Goal: Task Accomplishment & Management: Use online tool/utility

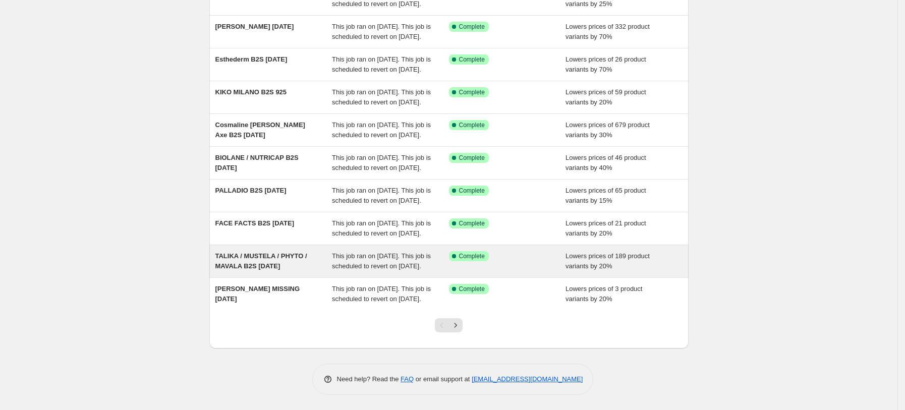
scroll to position [210, 0]
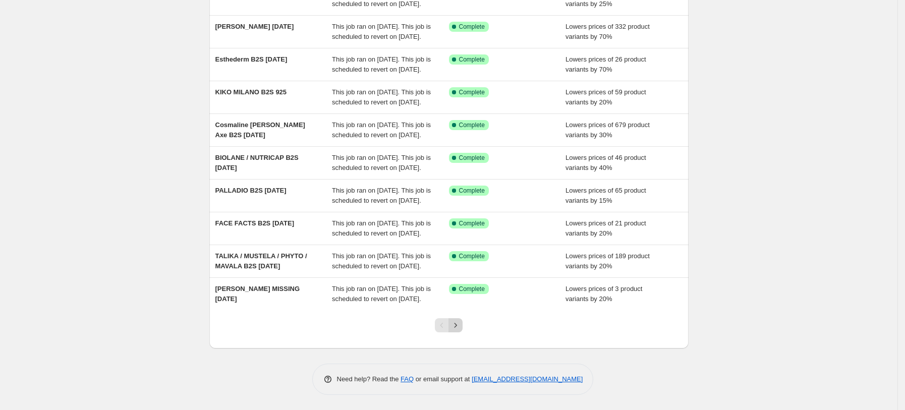
click at [460, 319] on button "Next" at bounding box center [456, 325] width 14 height 14
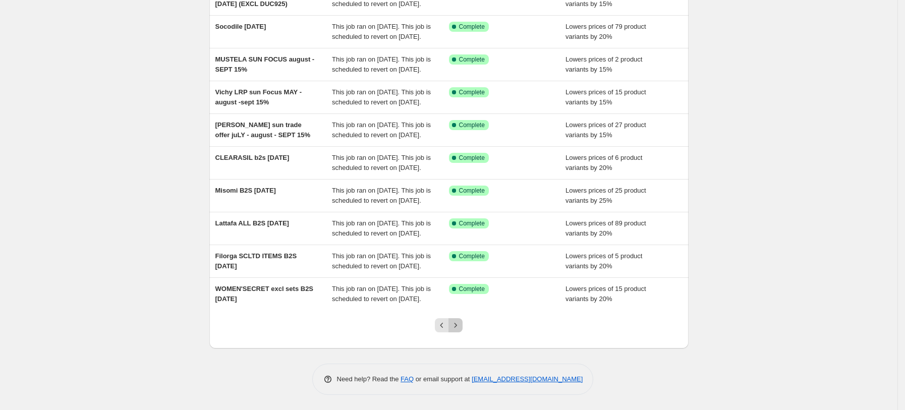
click at [463, 324] on button "Next" at bounding box center [456, 325] width 14 height 14
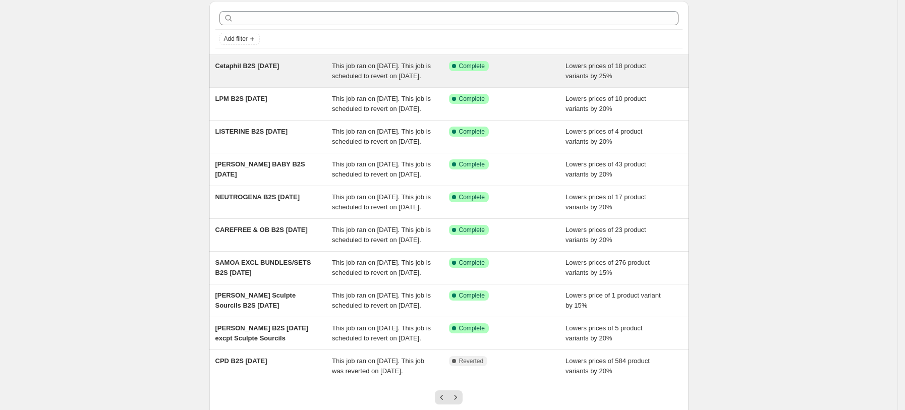
scroll to position [0, 0]
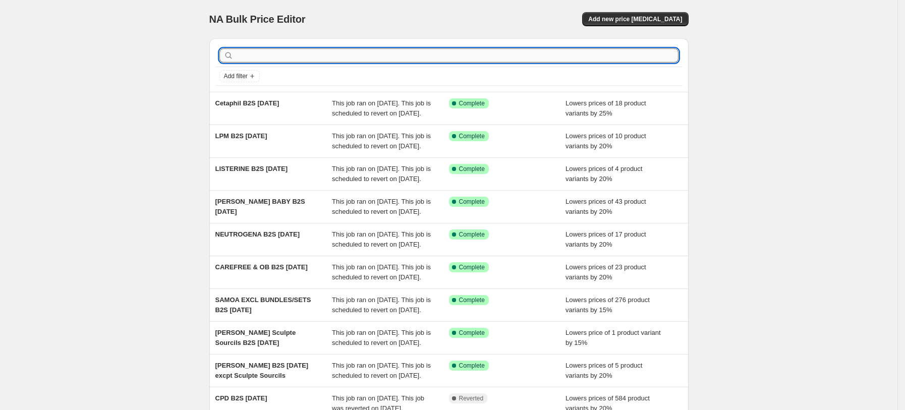
click at [336, 59] on input "text" at bounding box center [457, 55] width 443 height 14
type input "LDB"
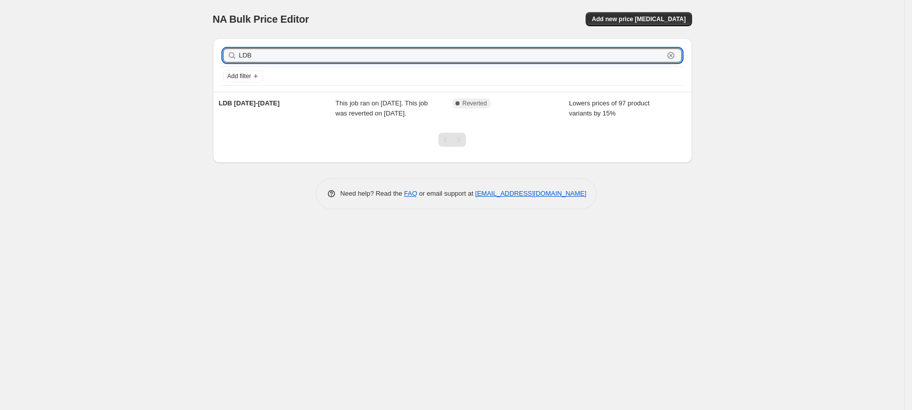
drag, startPoint x: 336, startPoint y: 59, endPoint x: 192, endPoint y: 29, distance: 146.9
click at [196, 28] on div "NA Bulk Price Editor. This page is ready NA Bulk Price Editor Add new price cha…" at bounding box center [452, 205] width 905 height 410
type input "VICHY"
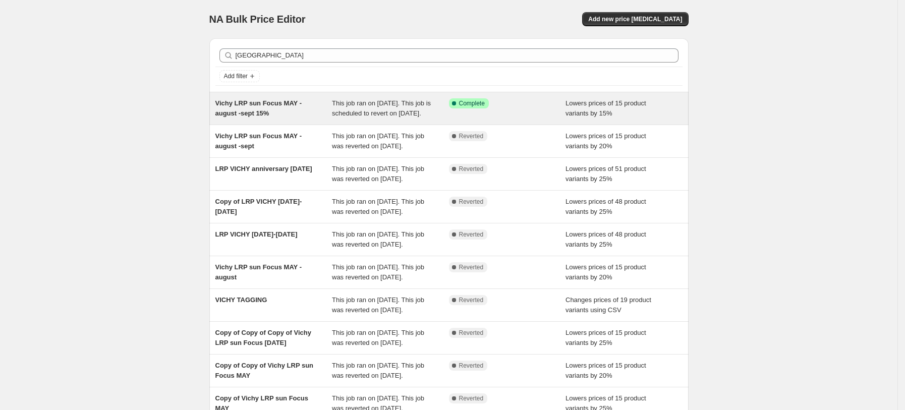
click at [282, 103] on span "Vichy LRP sun Focus MAY - august -sept 15%" at bounding box center [258, 108] width 86 height 18
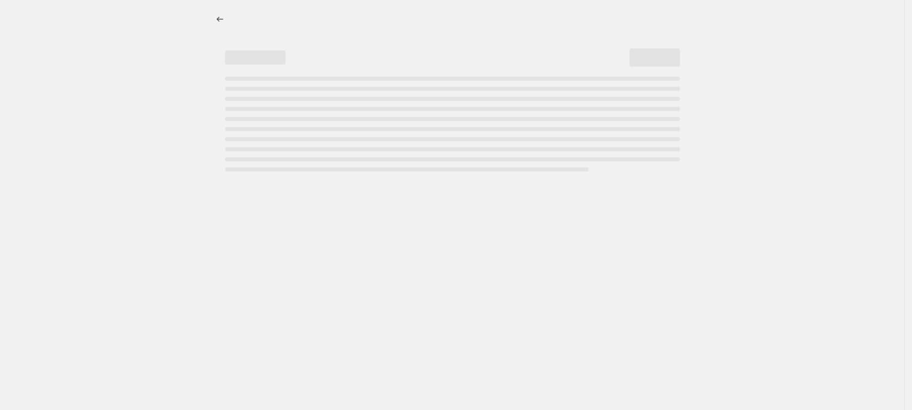
select select "percentage"
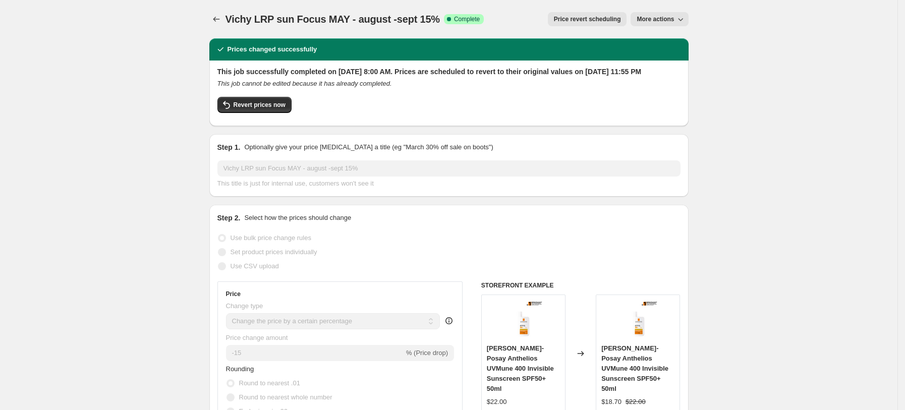
click at [656, 21] on span "More actions" at bounding box center [655, 19] width 37 height 8
click at [666, 21] on span "More actions" at bounding box center [655, 19] width 37 height 8
click at [241, 109] on span "Revert prices now" at bounding box center [260, 105] width 52 height 8
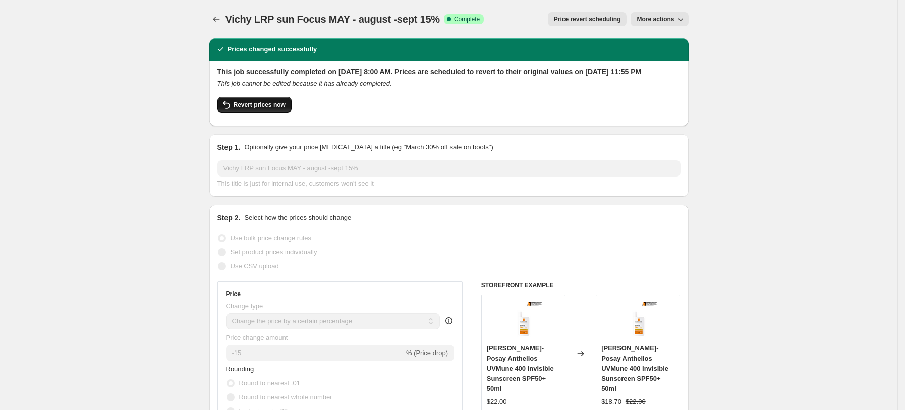
checkbox input "false"
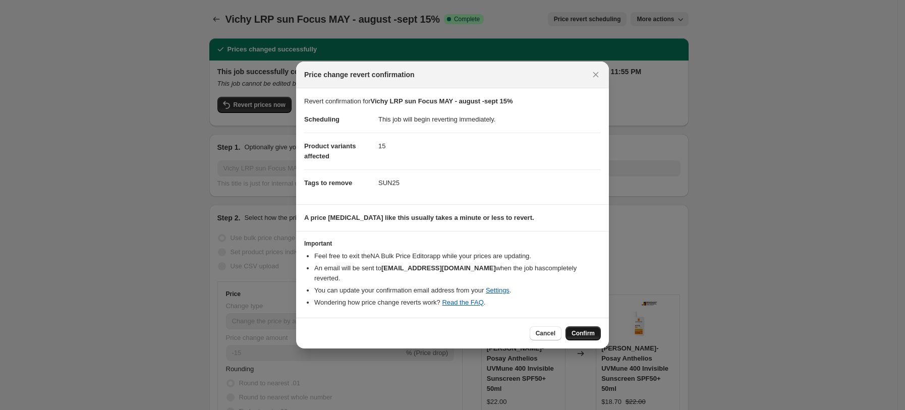
click at [582, 332] on span "Confirm" at bounding box center [583, 334] width 23 height 8
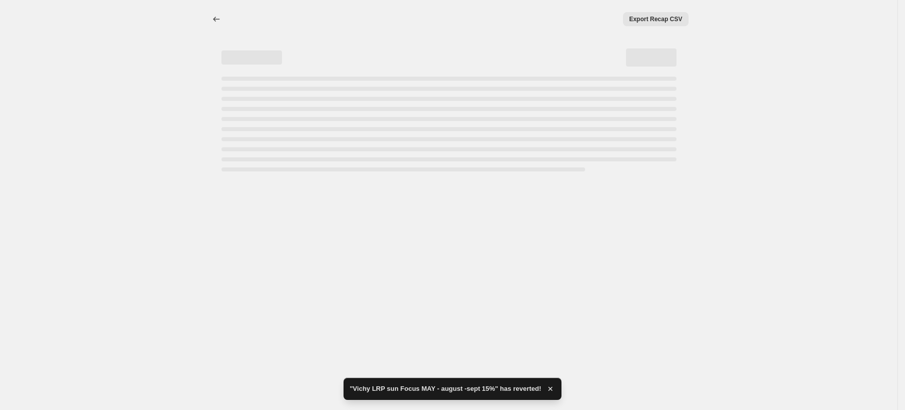
select select "percentage"
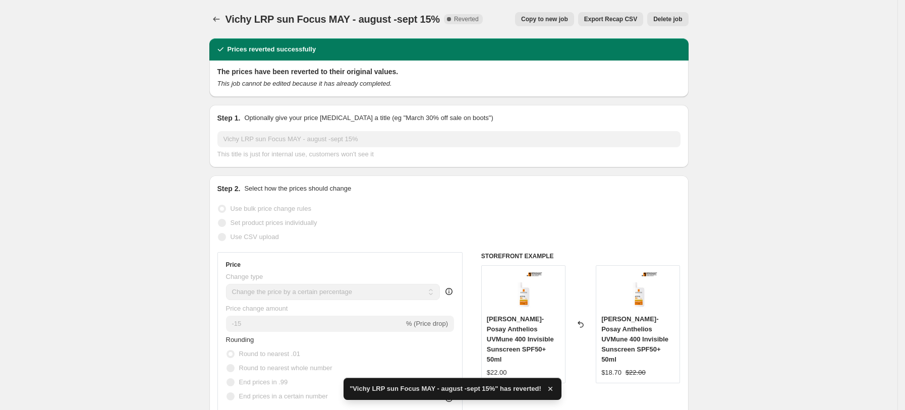
click at [558, 21] on span "Copy to new job" at bounding box center [544, 19] width 47 height 8
select select "percentage"
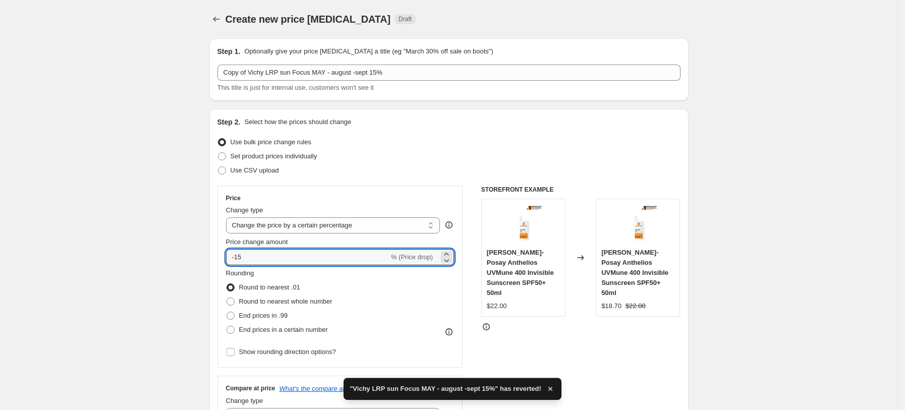
drag, startPoint x: 293, startPoint y: 256, endPoint x: 207, endPoint y: 258, distance: 85.3
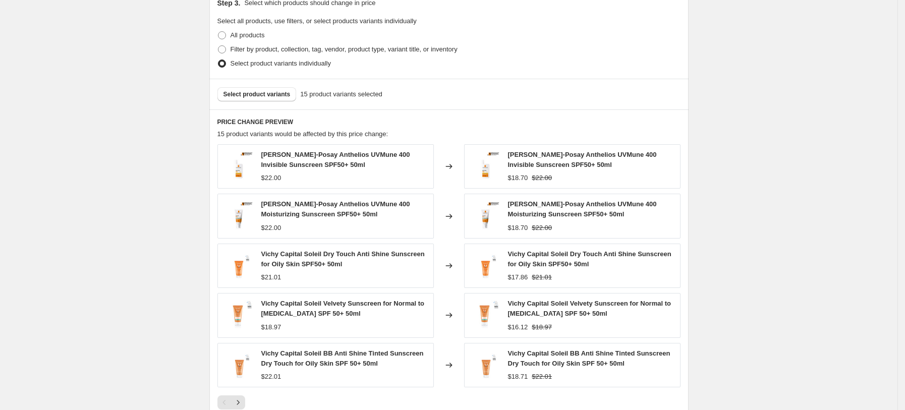
scroll to position [703, 0]
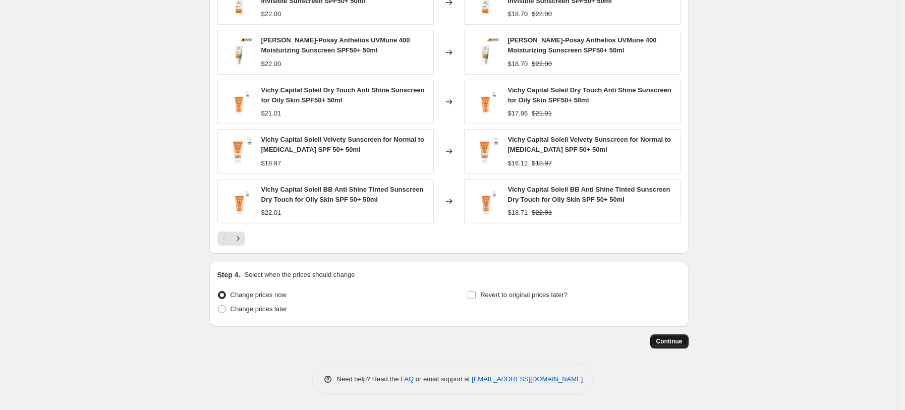
type input "-10"
click at [672, 342] on span "Continue" at bounding box center [670, 342] width 26 height 8
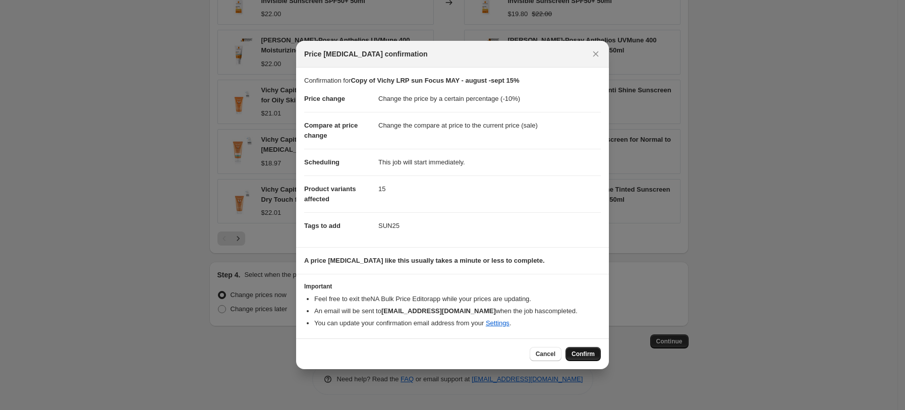
click at [590, 357] on span "Confirm" at bounding box center [583, 354] width 23 height 8
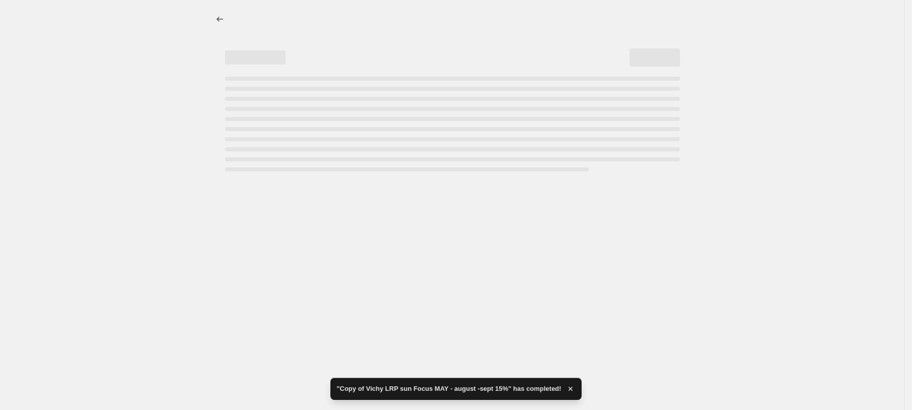
select select "percentage"
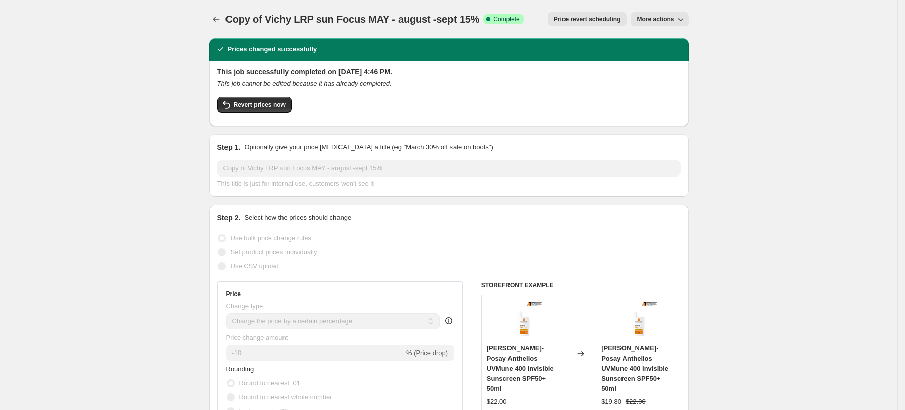
click at [591, 19] on span "Price revert scheduling" at bounding box center [587, 19] width 67 height 8
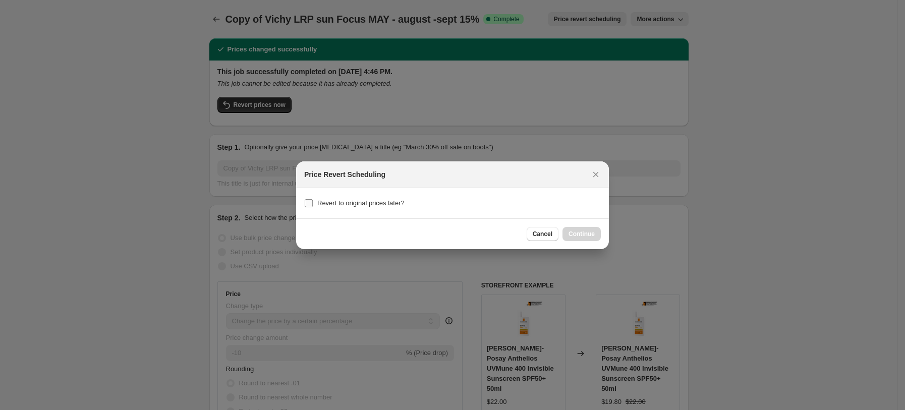
click at [378, 201] on span "Revert to original prices later?" at bounding box center [360, 203] width 87 height 8
click at [313, 201] on input "Revert to original prices later?" at bounding box center [309, 203] width 8 height 8
checkbox input "true"
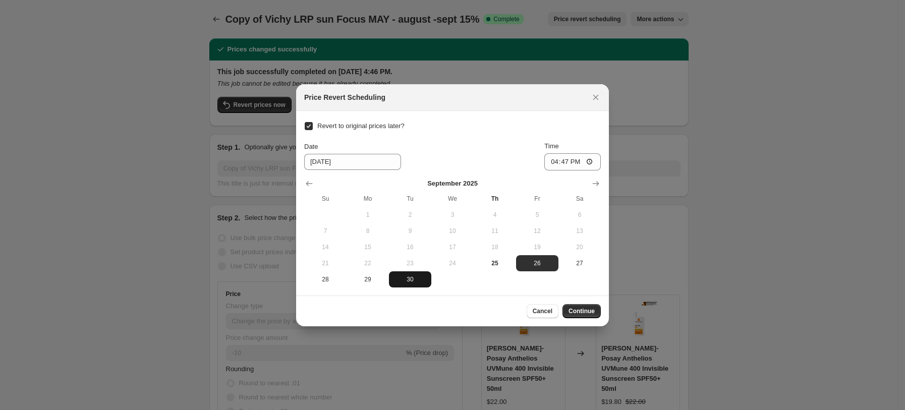
click at [412, 278] on span "30" at bounding box center [410, 280] width 34 height 8
type input "9/30/2025"
click at [561, 161] on input "16:47" at bounding box center [573, 161] width 57 height 17
click at [553, 160] on input "16:47" at bounding box center [573, 161] width 57 height 17
type input "23:47"
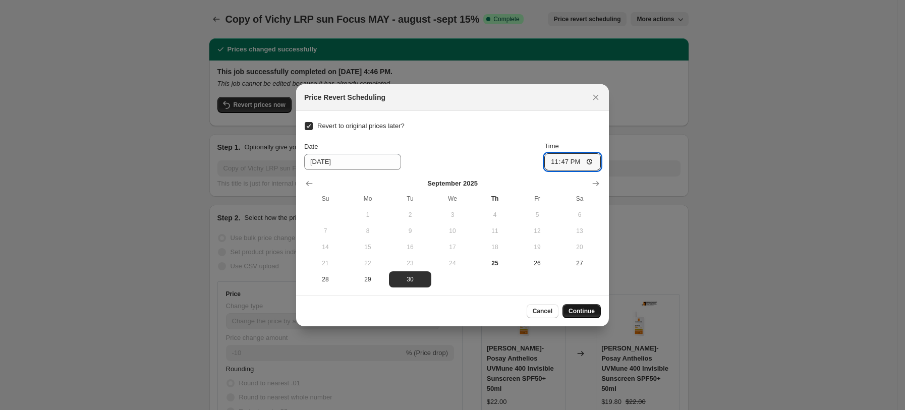
click at [583, 308] on span "Continue" at bounding box center [582, 311] width 26 height 8
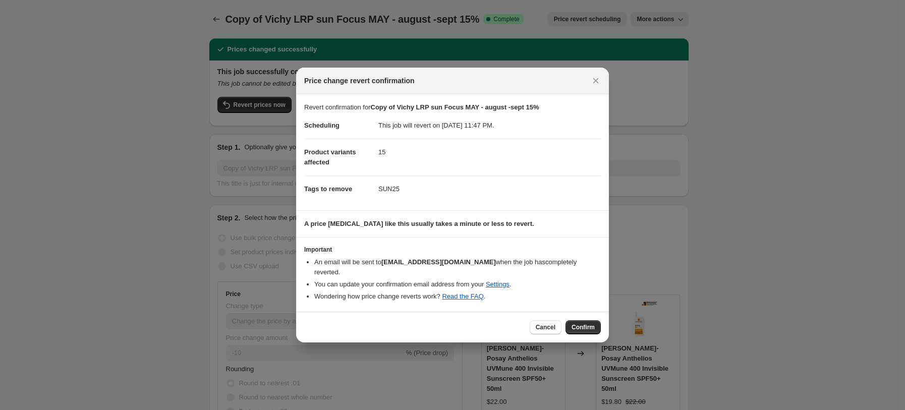
click at [483, 118] on dd "This job will revert on September 30, 2025 at 11:47 PM." at bounding box center [490, 126] width 223 height 26
click at [516, 111] on b "Copy of Vichy LRP sun Focus MAY - august -sept 15%" at bounding box center [455, 107] width 169 height 8
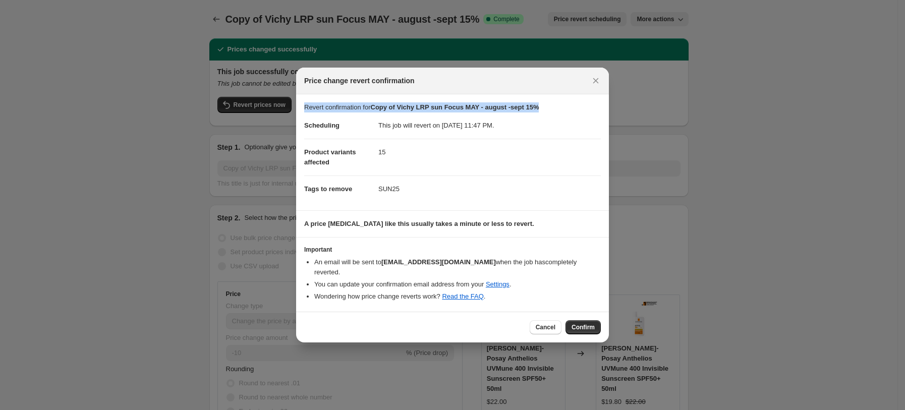
click at [516, 111] on b "Copy of Vichy LRP sun Focus MAY - august -sept 15%" at bounding box center [455, 107] width 169 height 8
copy p "Revert confirmation for Copy of Vichy LRP sun Focus MAY - august -sept 15%"
click at [572, 323] on span "Confirm" at bounding box center [583, 327] width 23 height 8
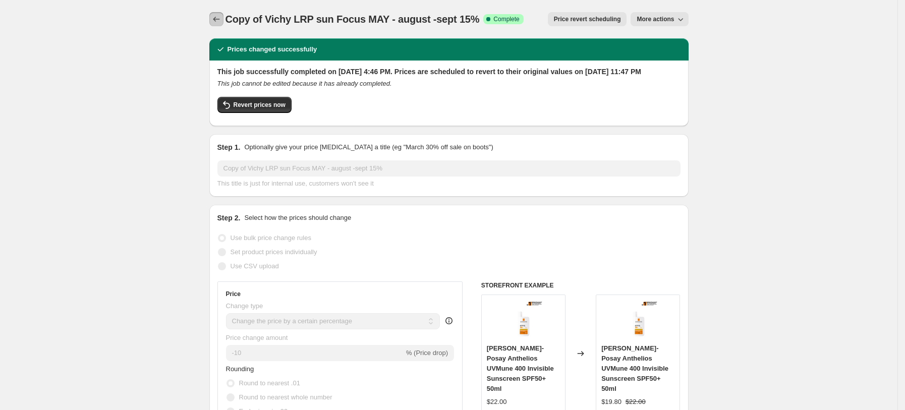
click at [216, 14] on button "Price change jobs" at bounding box center [216, 19] width 14 height 14
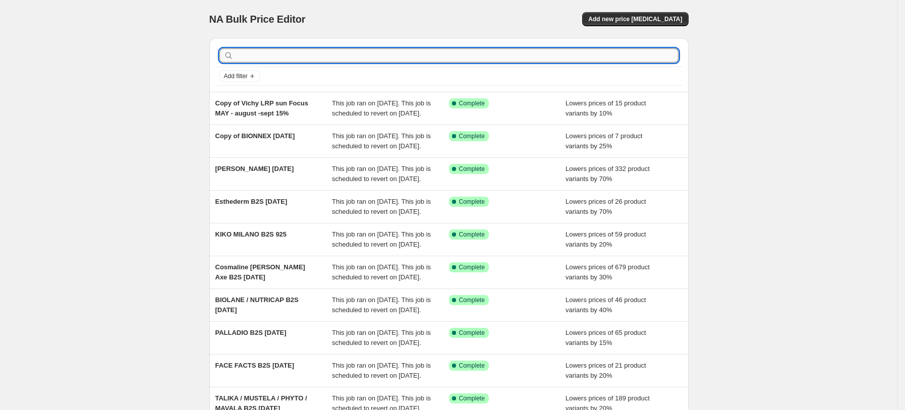
click at [327, 51] on input "text" at bounding box center [457, 55] width 443 height 14
type input "AVENE"
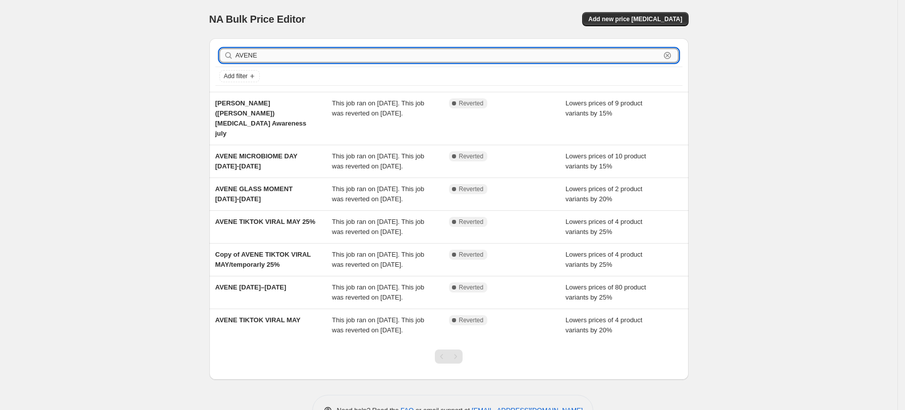
click at [280, 57] on input "AVENE" at bounding box center [448, 55] width 425 height 14
type input "PIERRE"
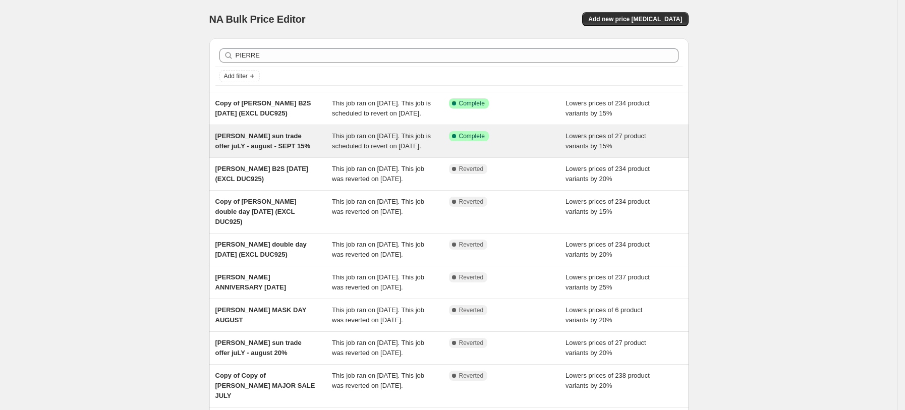
click at [282, 147] on span "[PERSON_NAME] sun trade offer juLY - august - SEPT 15%" at bounding box center [262, 141] width 95 height 18
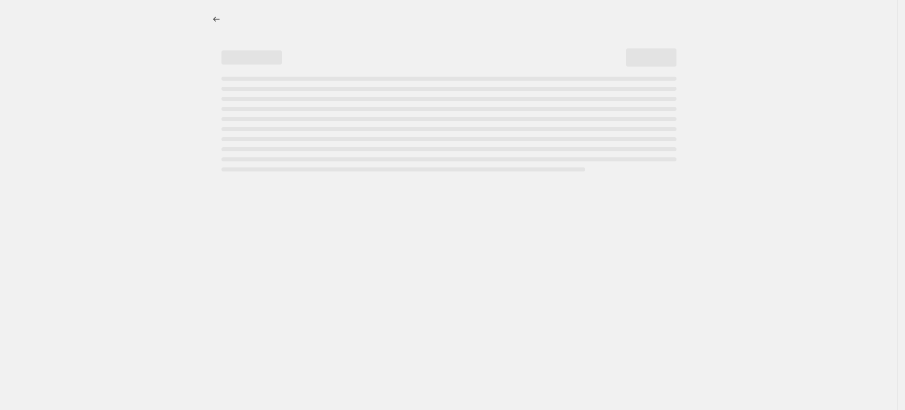
select select "percentage"
select select "tag"
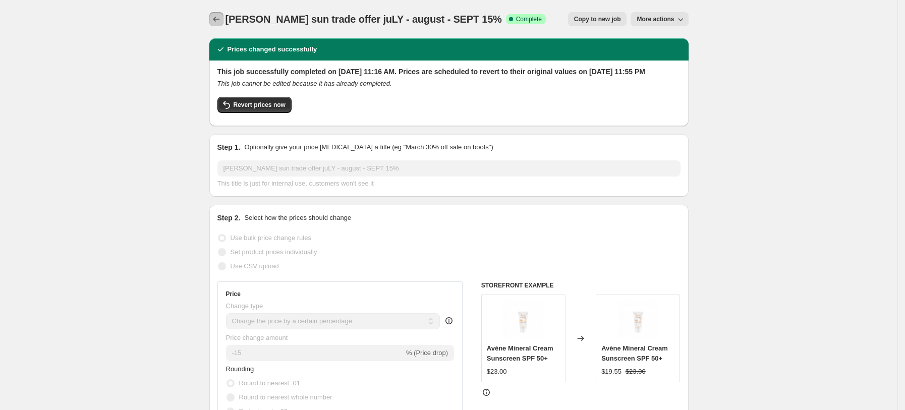
click at [223, 13] on button "Price change jobs" at bounding box center [216, 19] width 14 height 14
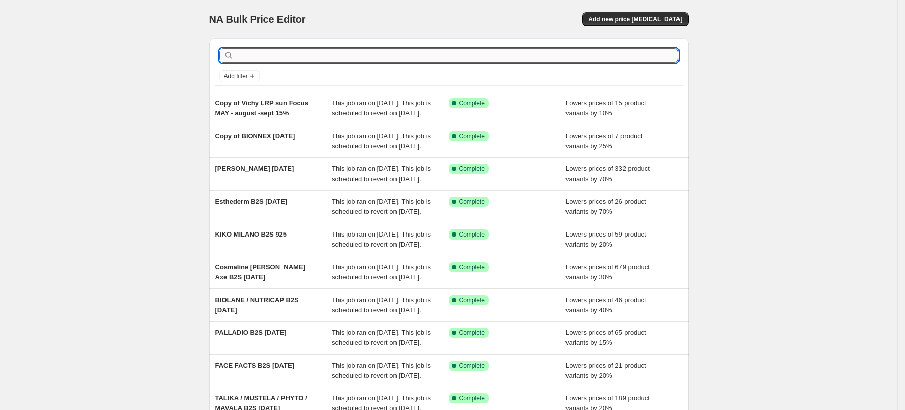
click at [344, 56] on input "text" at bounding box center [457, 55] width 443 height 14
type input "PIERRE FABR"
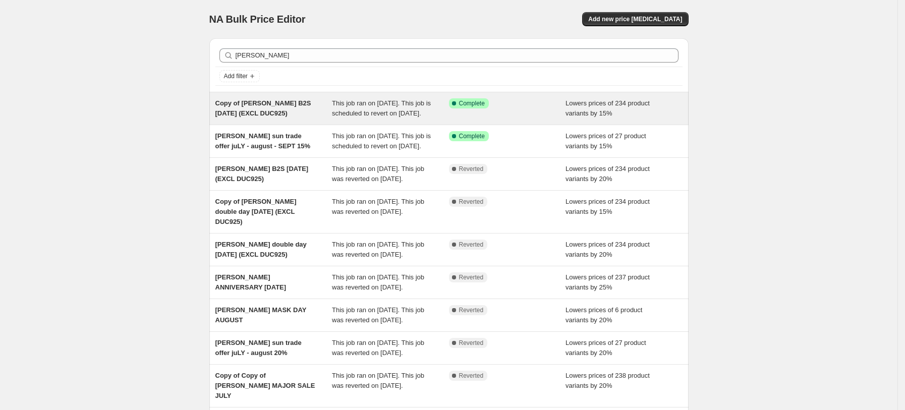
click at [264, 110] on span "Copy of [PERSON_NAME] B2S [DATE] (EXCL DUC925)" at bounding box center [263, 108] width 96 height 18
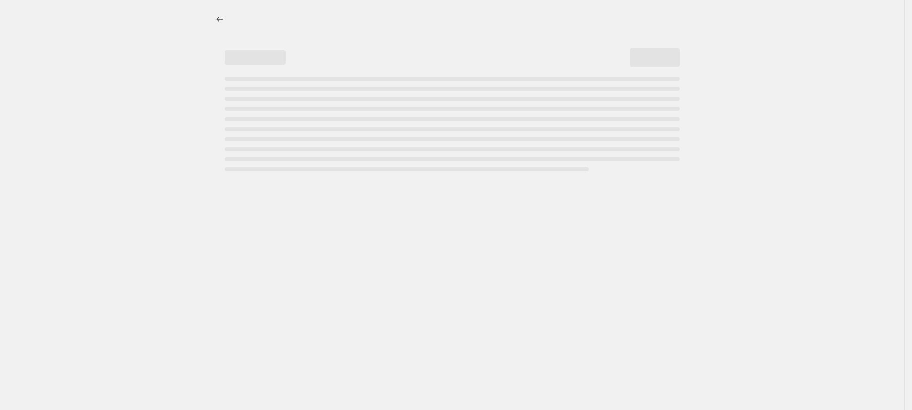
select select "percentage"
select select "tag"
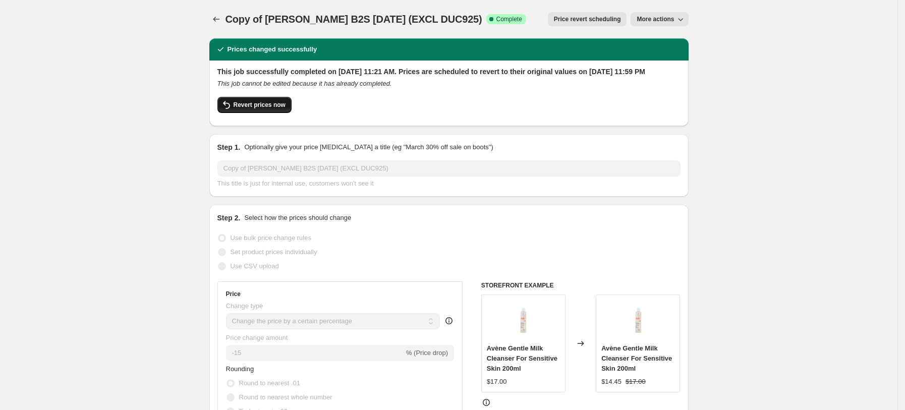
click at [284, 109] on span "Revert prices now" at bounding box center [260, 105] width 52 height 8
checkbox input "false"
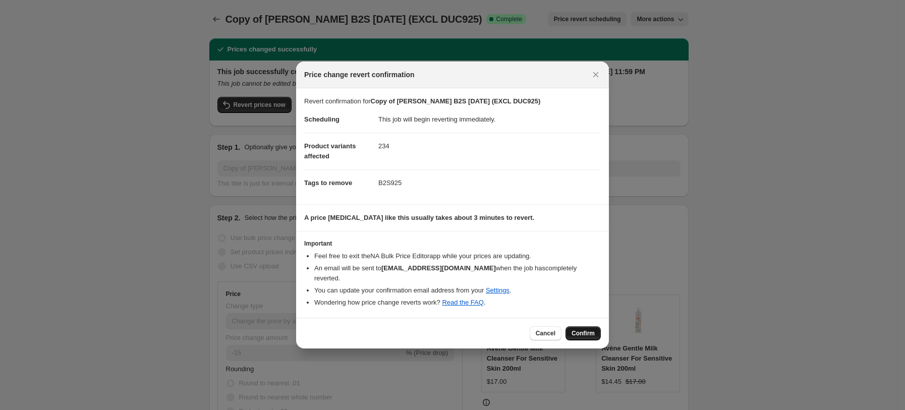
click at [570, 331] on button "Confirm" at bounding box center [583, 334] width 35 height 14
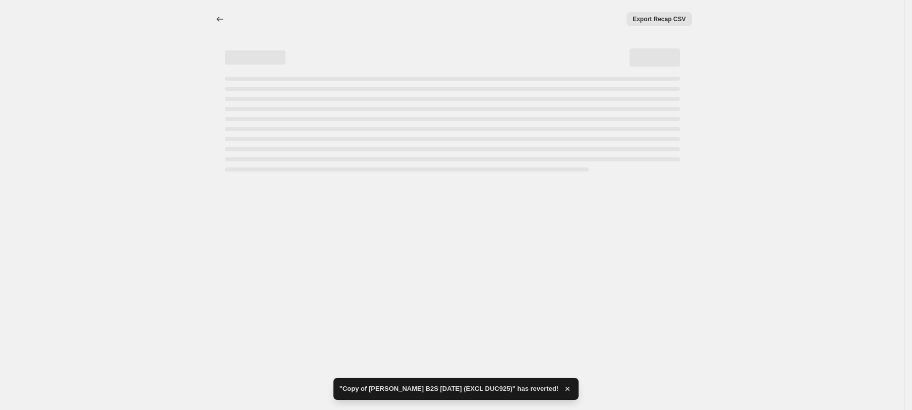
select select "percentage"
select select "tag"
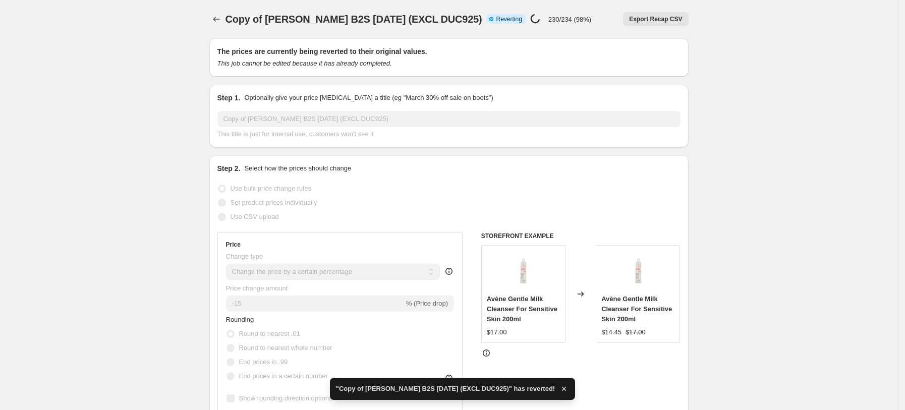
checkbox input "true"
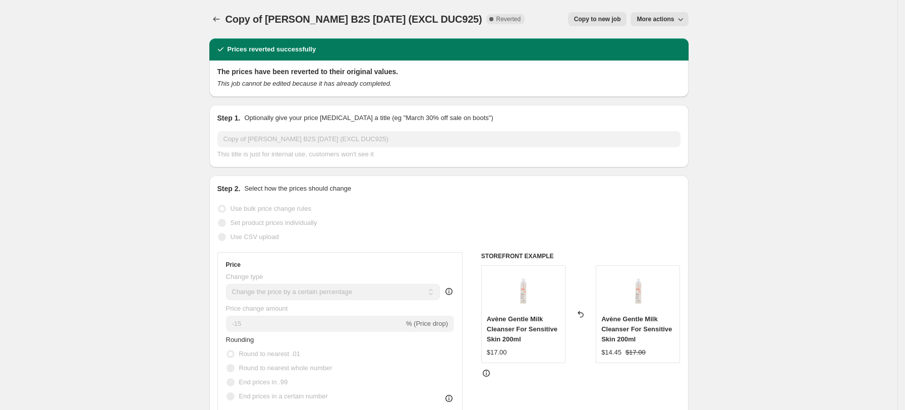
click at [615, 25] on button "Copy to new job" at bounding box center [597, 19] width 59 height 14
select select "percentage"
select select "tag"
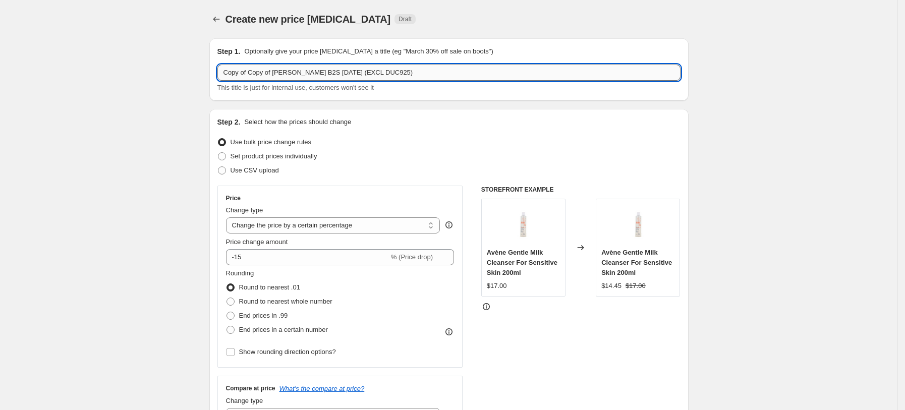
drag, startPoint x: 419, startPoint y: 69, endPoint x: 400, endPoint y: 79, distance: 21.7
click at [400, 79] on input "Copy of Copy of PIERRE FABRE B2S sept25 (EXCL DUC925)" at bounding box center [449, 73] width 463 height 16
click at [394, 72] on input "Copy of Copy of PIERRE FABRE B2S sept25 (EXCL DUC925)" at bounding box center [449, 73] width 463 height 16
click at [358, 70] on input "Copy of Copy of PIERRE FABRE B2S sept25 (EXCL DUC925)" at bounding box center [449, 73] width 463 height 16
drag, startPoint x: 362, startPoint y: 71, endPoint x: 131, endPoint y: 58, distance: 231.0
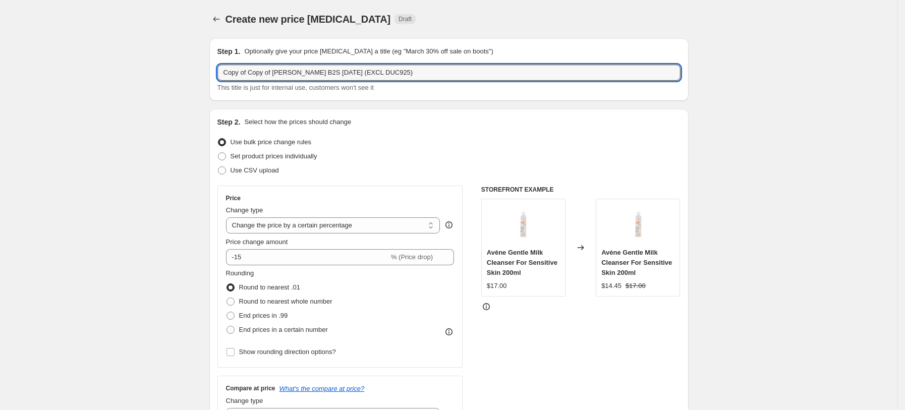
type input "PIERRE FABT SEPT CHACHING (EXCL DUC925)"
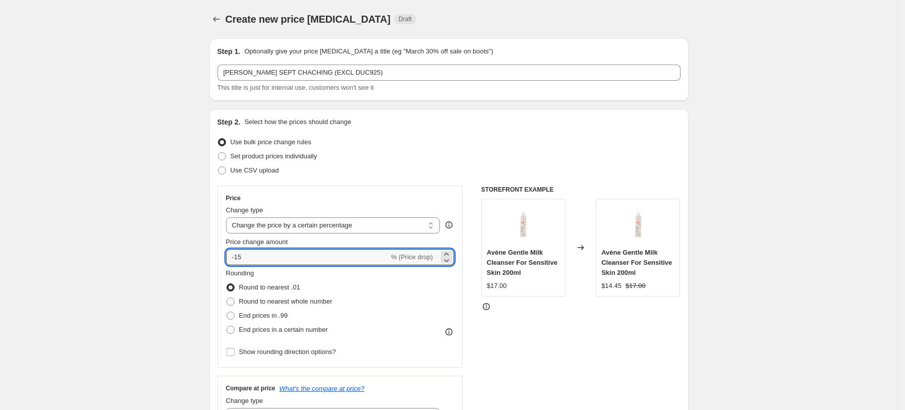
drag, startPoint x: 252, startPoint y: 255, endPoint x: 212, endPoint y: 261, distance: 40.8
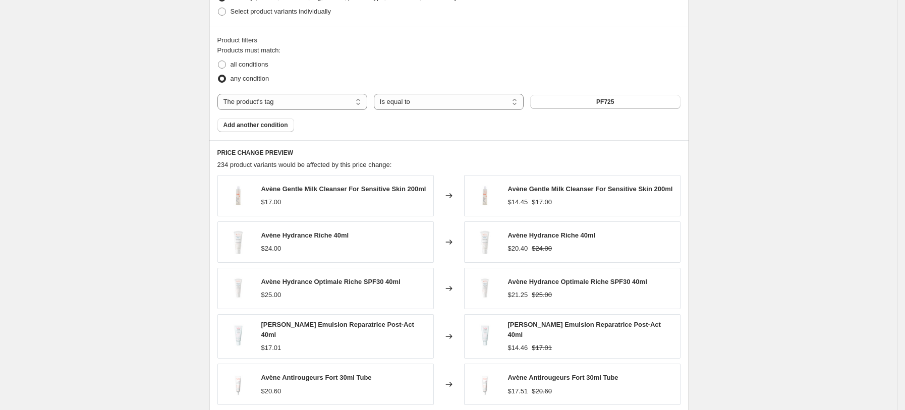
scroll to position [776, 0]
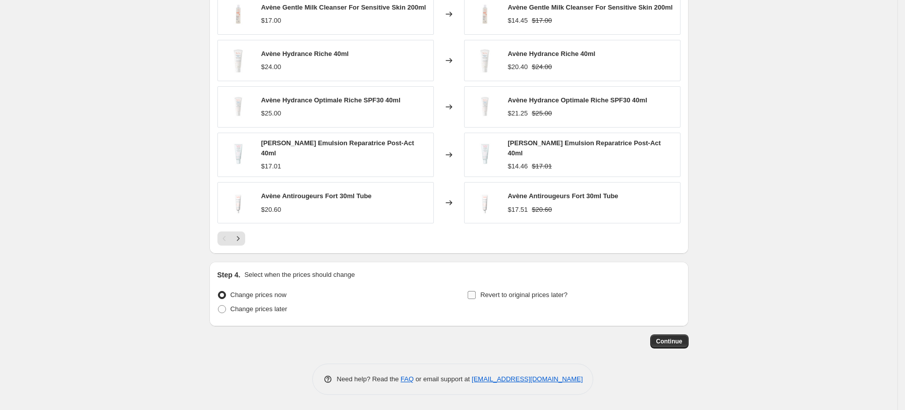
type input "-13"
click at [537, 299] on span "Revert to original prices later?" at bounding box center [523, 295] width 87 height 8
click at [476, 299] on input "Revert to original prices later?" at bounding box center [472, 295] width 8 height 8
checkbox input "true"
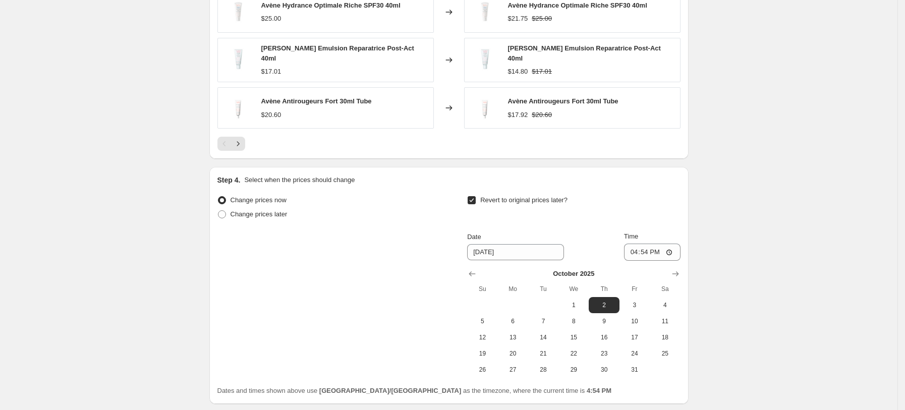
scroll to position [948, 0]
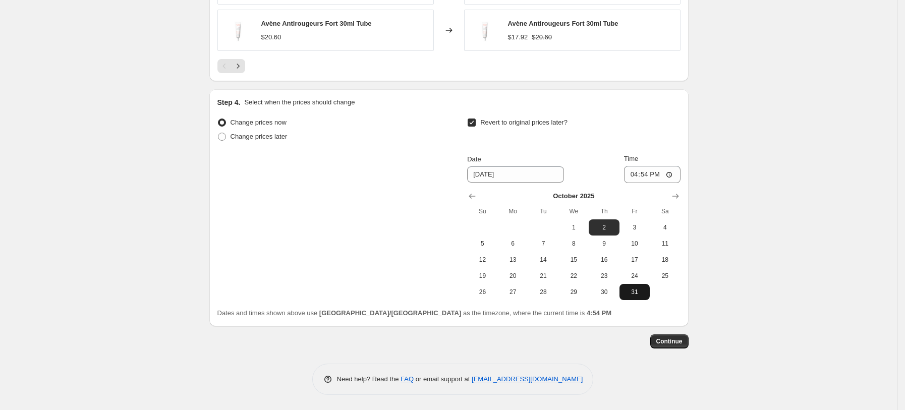
click at [628, 295] on span "31" at bounding box center [635, 292] width 22 height 8
type input "10/31/2025"
click at [639, 175] on input "16:54" at bounding box center [652, 174] width 57 height 17
type input "23:54"
click at [685, 346] on button "Continue" at bounding box center [670, 342] width 38 height 14
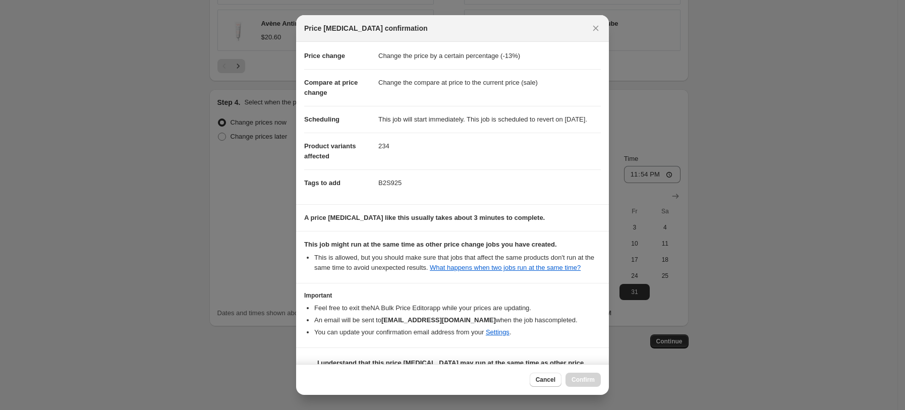
scroll to position [0, 0]
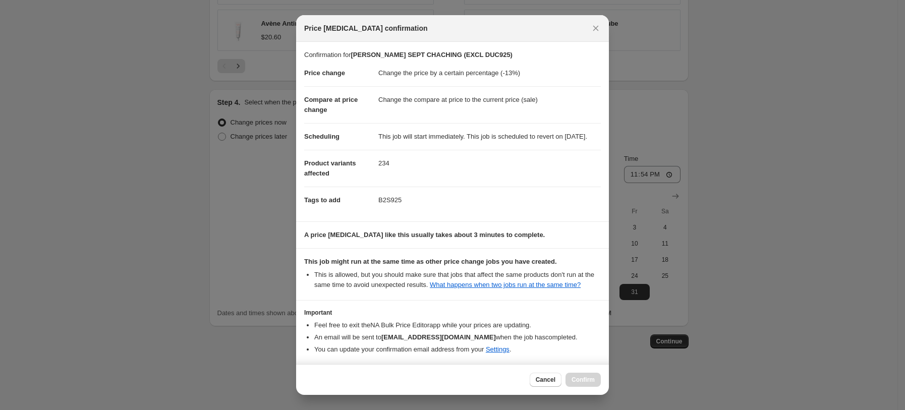
click at [737, 140] on div at bounding box center [452, 205] width 905 height 410
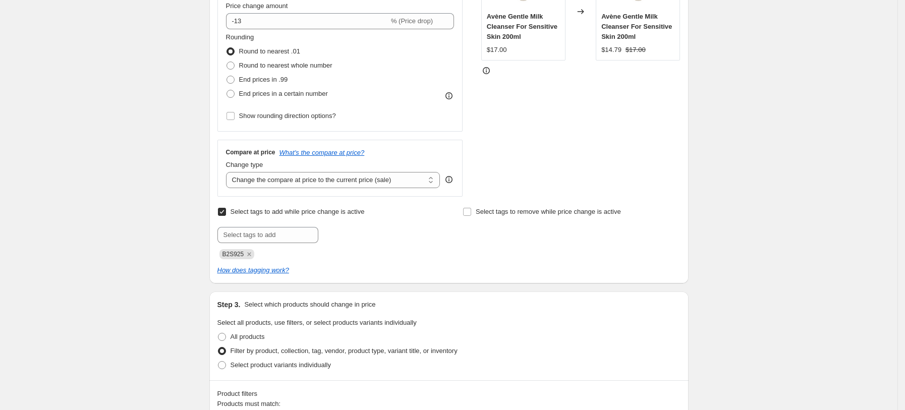
scroll to position [74, 0]
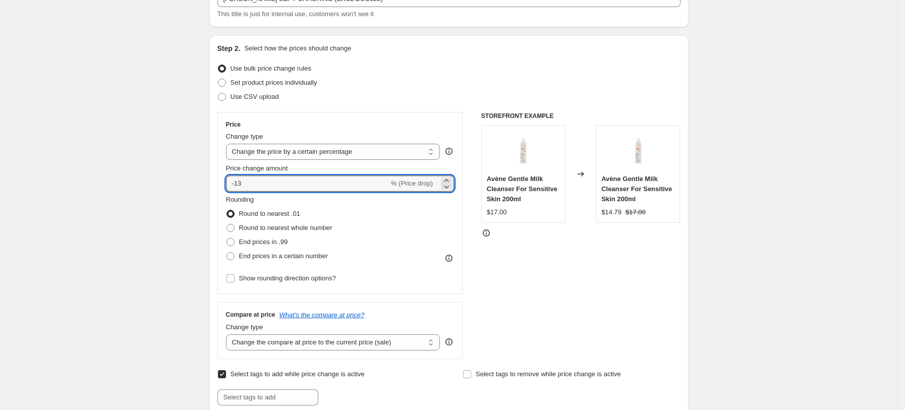
drag, startPoint x: 287, startPoint y: 181, endPoint x: 150, endPoint y: 182, distance: 137.3
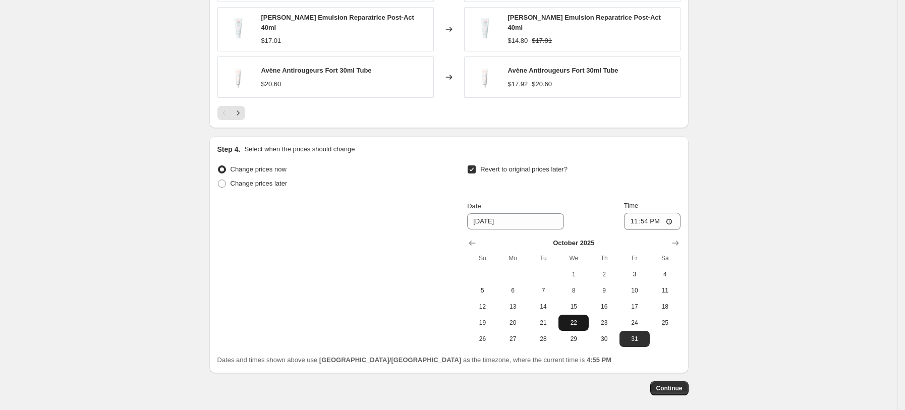
scroll to position [948, 0]
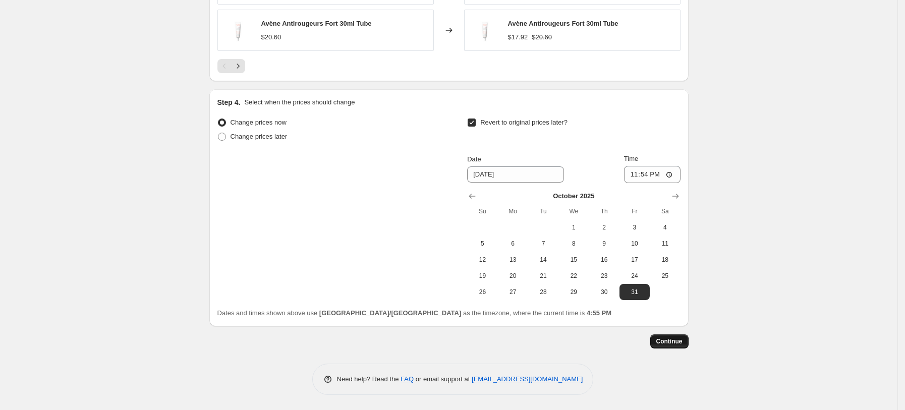
type input "-10"
click at [681, 345] on span "Continue" at bounding box center [670, 342] width 26 height 8
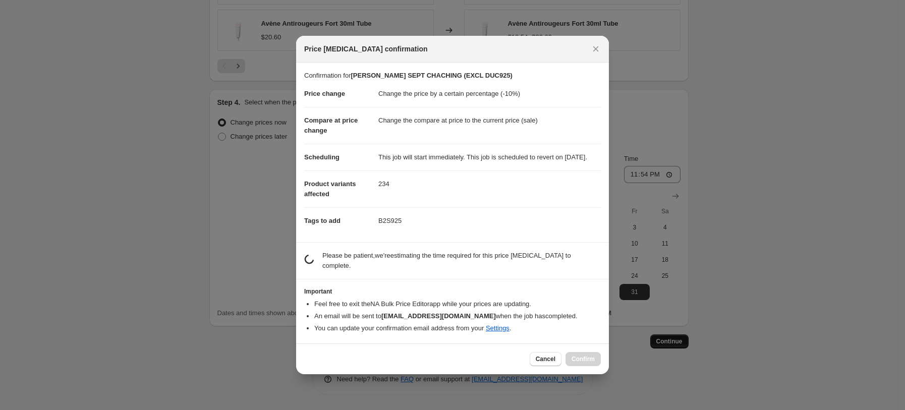
scroll to position [0, 0]
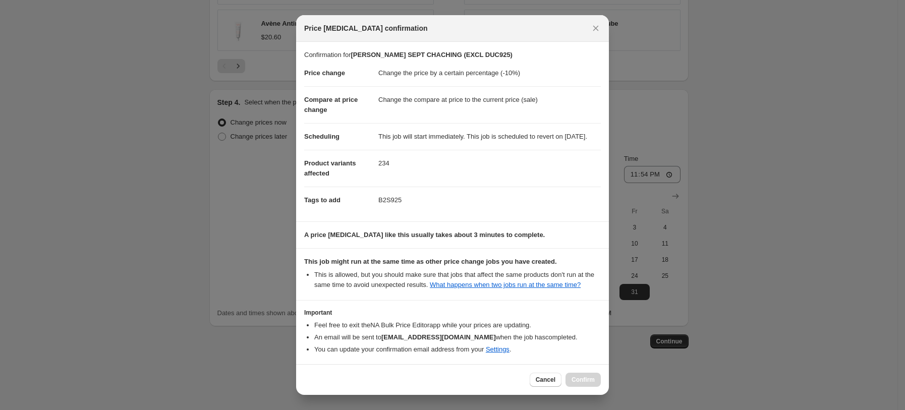
click at [761, 132] on div at bounding box center [452, 205] width 905 height 410
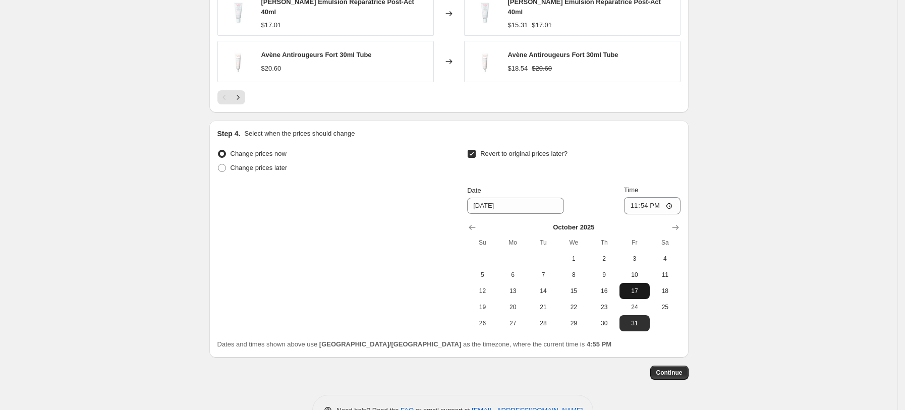
scroll to position [948, 0]
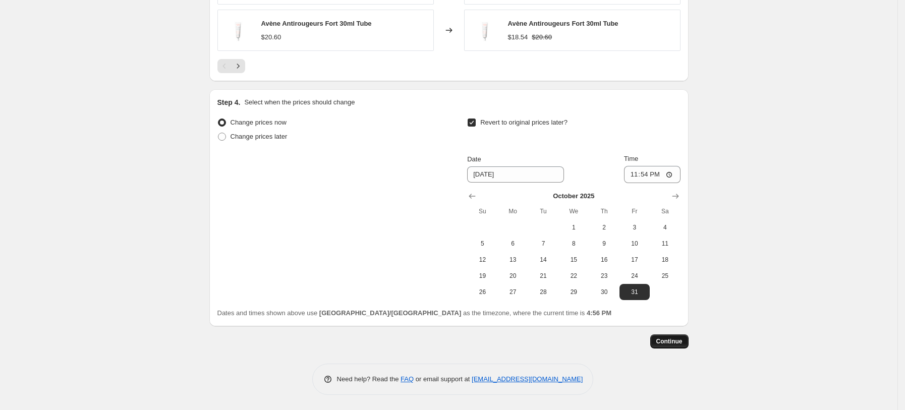
click at [675, 340] on span "Continue" at bounding box center [670, 342] width 26 height 8
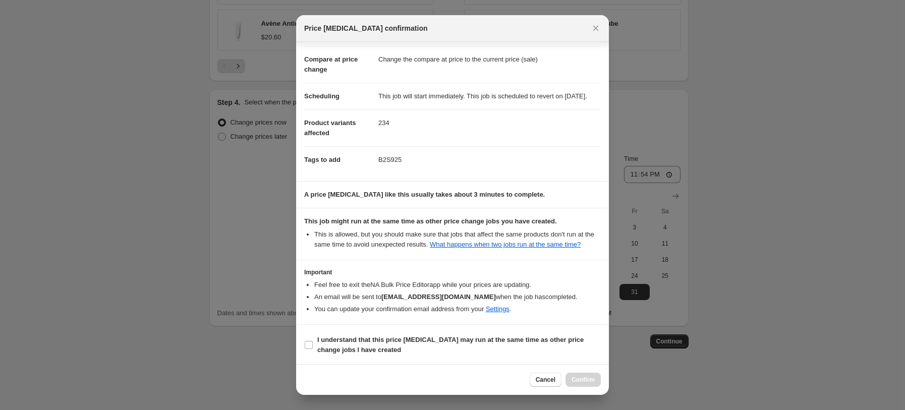
scroll to position [61, 0]
click at [774, 136] on div at bounding box center [452, 205] width 905 height 410
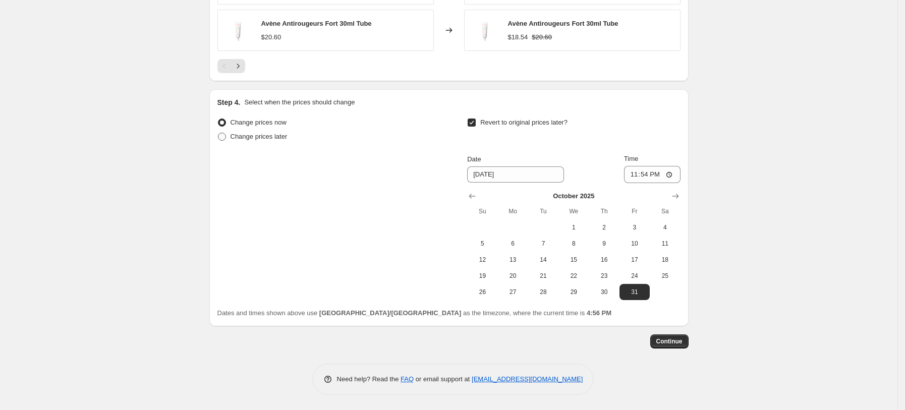
click at [241, 135] on span "Change prices later" at bounding box center [259, 137] width 57 height 8
click at [219, 133] on input "Change prices later" at bounding box center [218, 133] width 1 height 1
radio input "true"
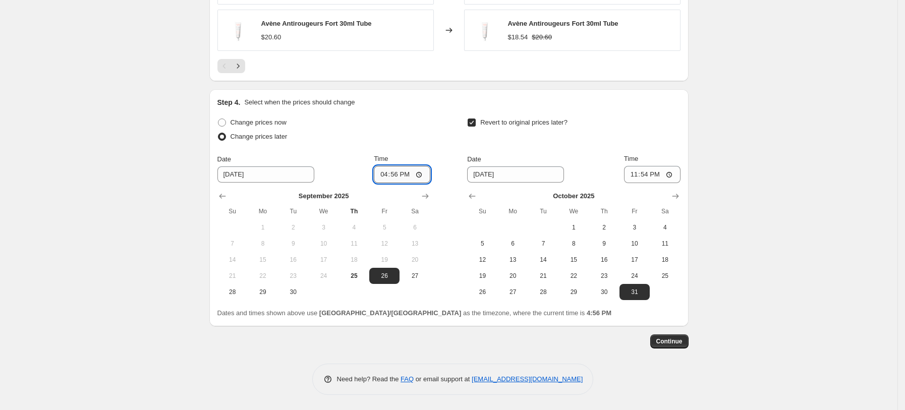
click at [393, 171] on input "16:56" at bounding box center [402, 174] width 57 height 17
click at [384, 173] on input "16:56" at bounding box center [402, 174] width 57 height 17
type input "17:56"
click at [287, 120] on span "Change prices now" at bounding box center [259, 123] width 56 height 8
click at [219, 119] on input "Change prices now" at bounding box center [218, 119] width 1 height 1
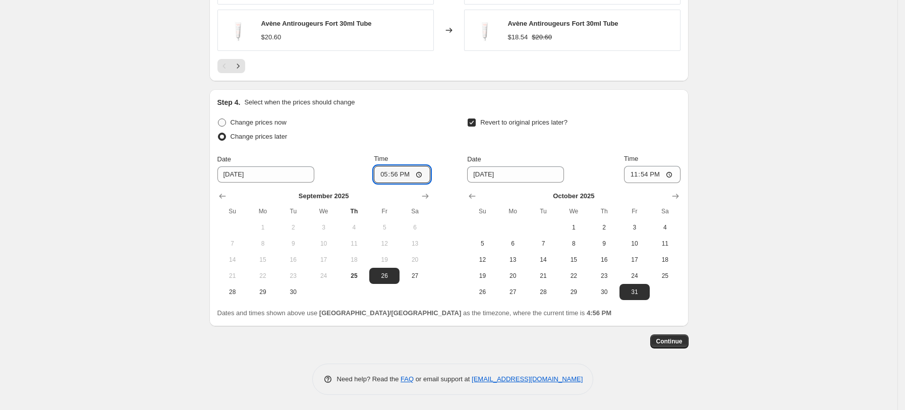
radio input "true"
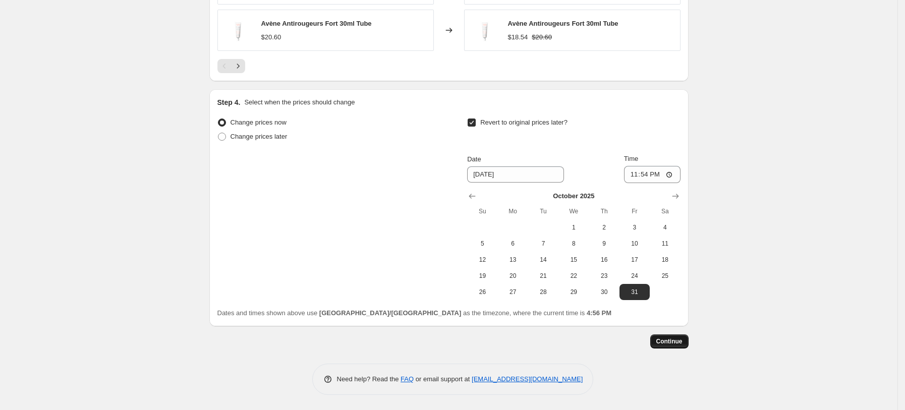
click at [671, 344] on span "Continue" at bounding box center [670, 342] width 26 height 8
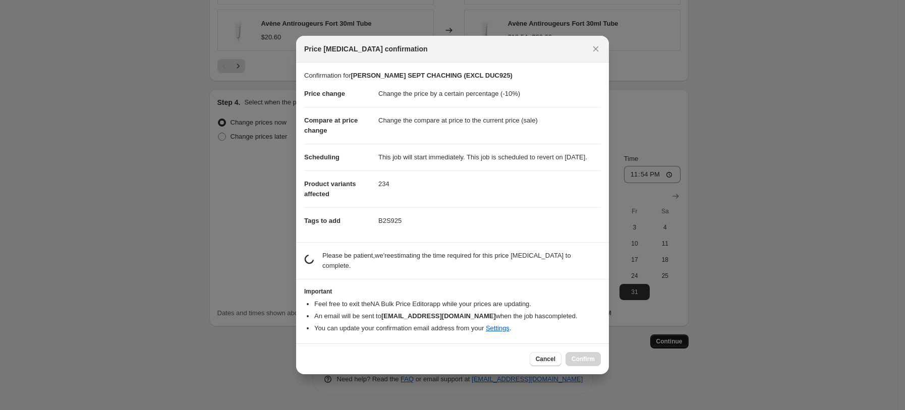
scroll to position [0, 0]
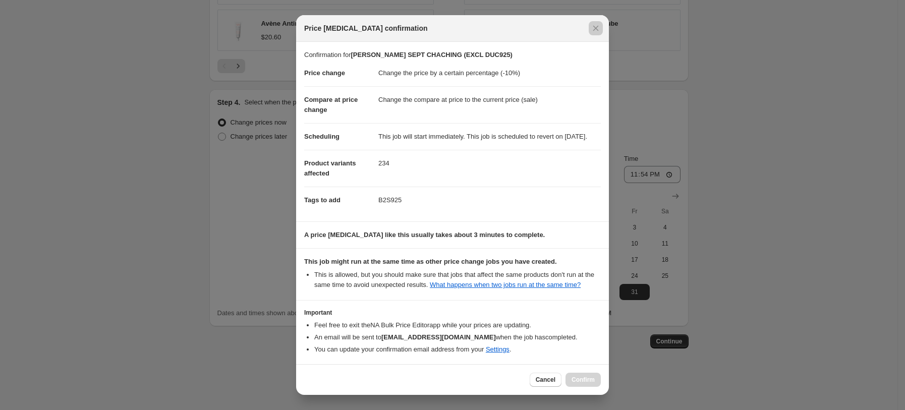
click at [732, 243] on div at bounding box center [452, 205] width 905 height 410
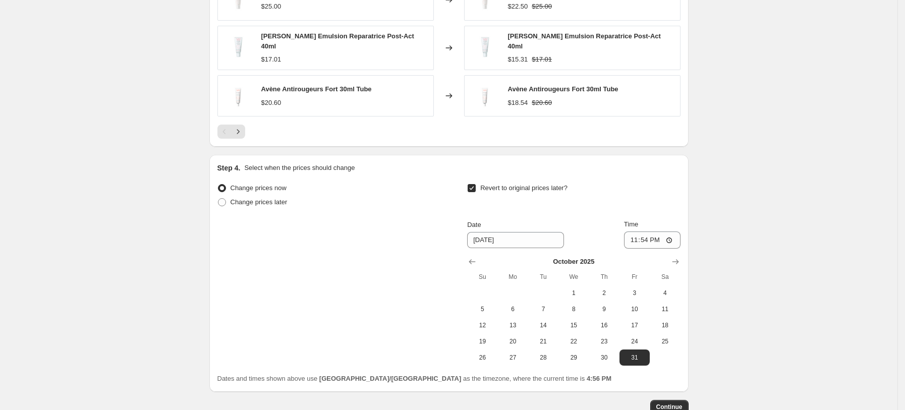
scroll to position [881, 0]
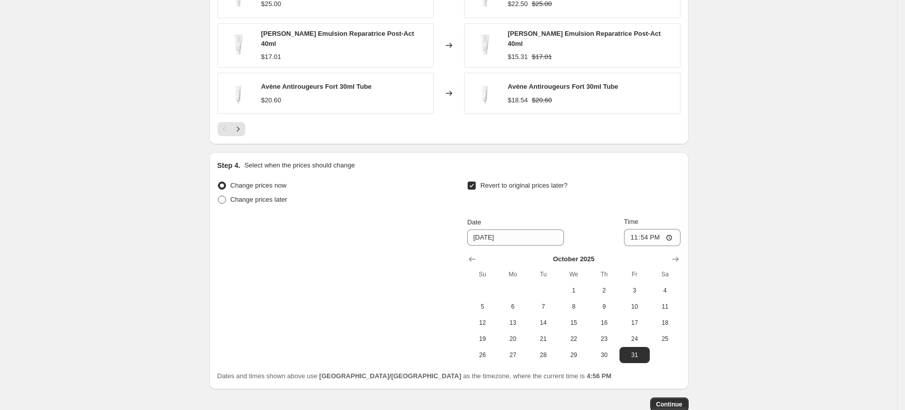
click at [279, 205] on span "Change prices later" at bounding box center [259, 200] width 57 height 10
click at [219, 196] on input "Change prices later" at bounding box center [218, 196] width 1 height 1
radio input "true"
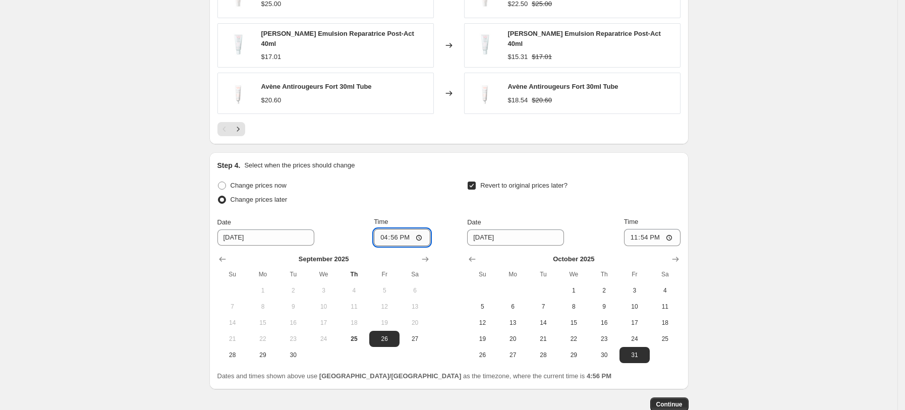
click at [392, 243] on input "16:56" at bounding box center [402, 237] width 57 height 17
click at [386, 243] on input "16:56" at bounding box center [402, 237] width 57 height 17
type input "17:56"
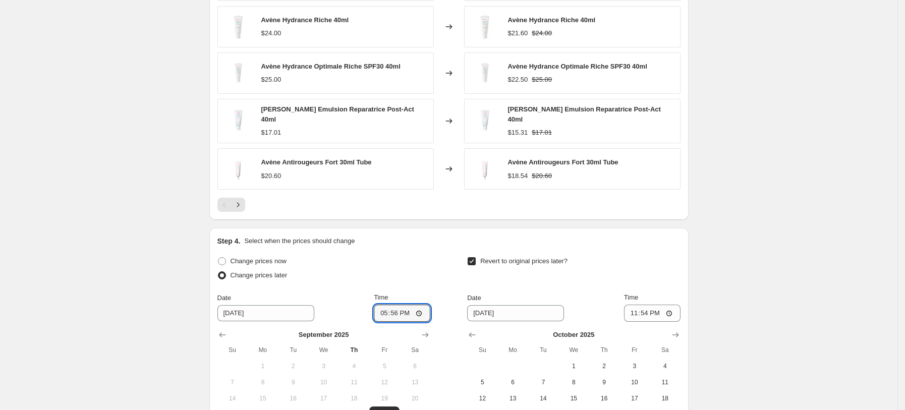
scroll to position [814, 0]
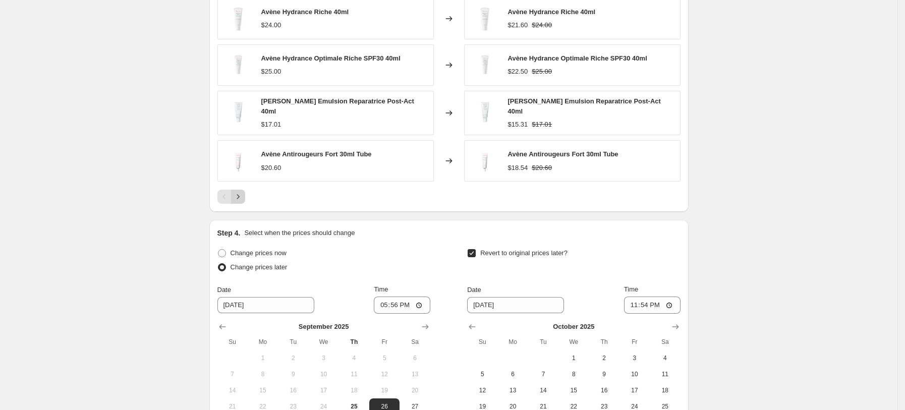
click at [243, 200] on icon "Next" at bounding box center [238, 197] width 10 height 10
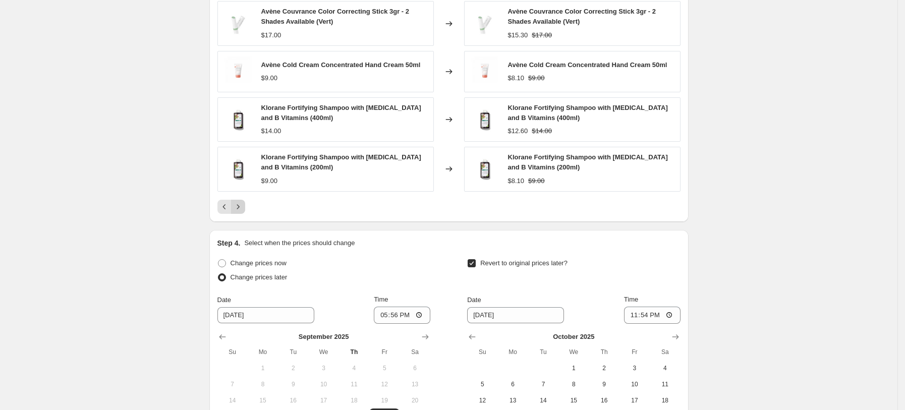
click at [243, 200] on div "Avène Couvrance Color Correcting Stick 3gr - 2 Shades Available (Jaune) $17.00 …" at bounding box center [449, 83] width 463 height 262
click at [243, 205] on icon "Next" at bounding box center [238, 207] width 10 height 10
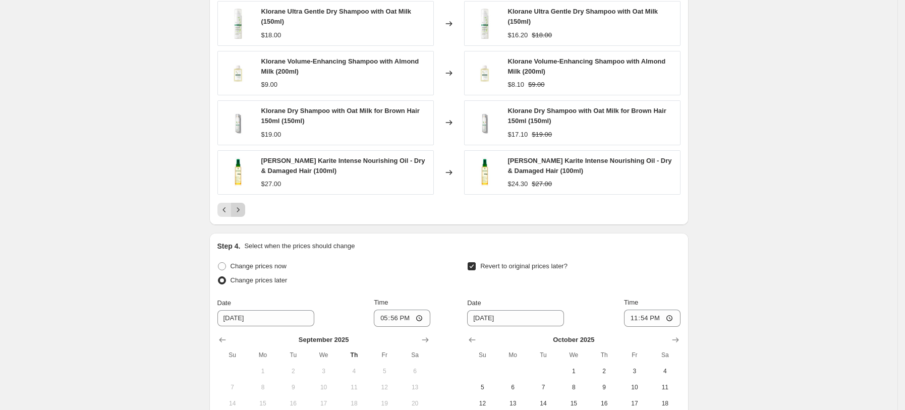
click at [243, 205] on button "Next" at bounding box center [238, 210] width 14 height 14
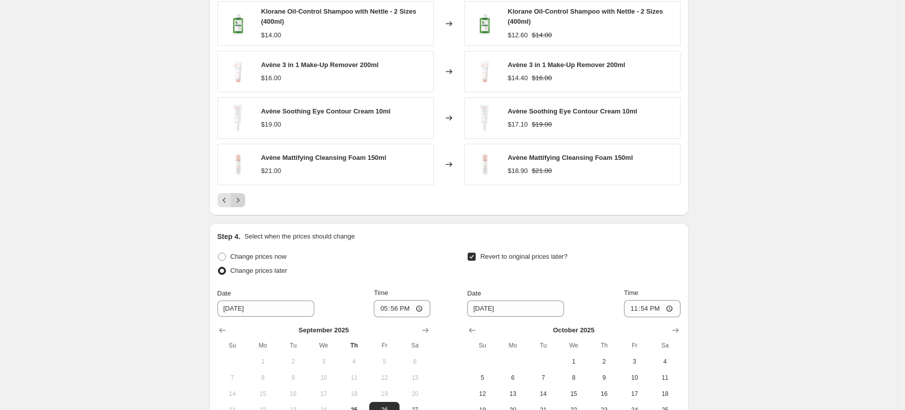
click at [243, 205] on icon "Next" at bounding box center [238, 200] width 10 height 10
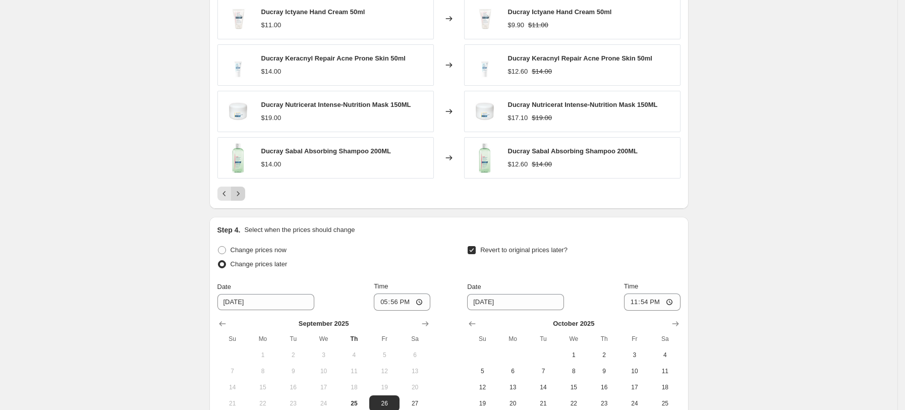
click at [243, 205] on div "PRICE CHANGE PREVIEW 234 product variants would be affected by this price chang…" at bounding box center [448, 63] width 479 height 292
click at [251, 197] on div at bounding box center [449, 194] width 463 height 14
click at [243, 193] on icon "Next" at bounding box center [238, 194] width 10 height 10
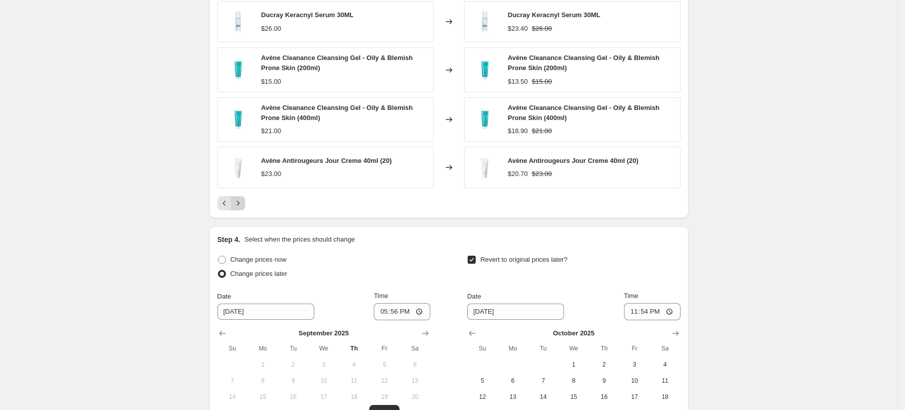
click at [243, 193] on div "Ducray Keracnyl PP Anti-Blemish Soothing Cream 30ML $16.00 Changed to Ducray Ke…" at bounding box center [449, 81] width 463 height 259
click at [249, 201] on div at bounding box center [449, 203] width 463 height 14
click at [245, 202] on button "Next" at bounding box center [238, 203] width 14 height 14
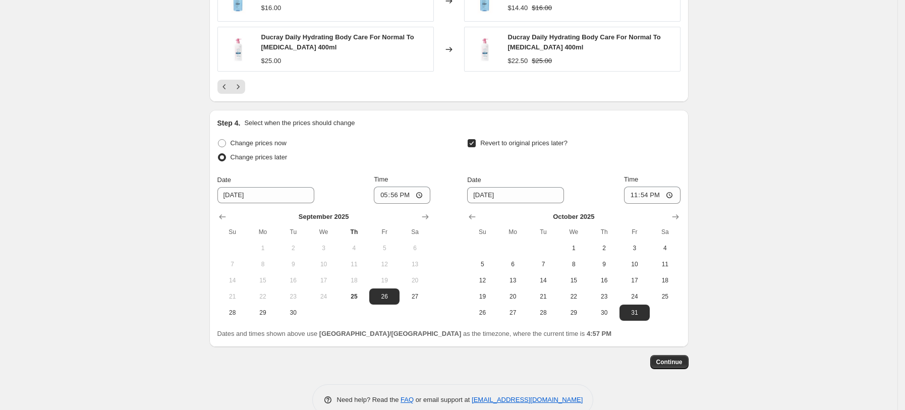
scroll to position [948, 0]
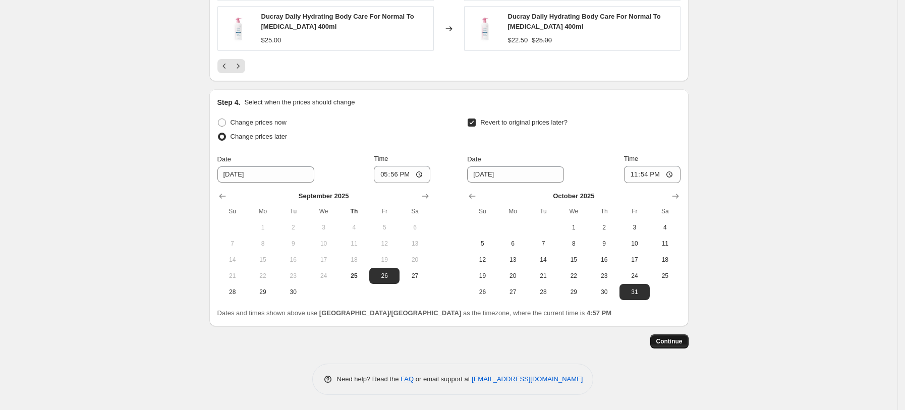
click at [675, 343] on span "Continue" at bounding box center [670, 342] width 26 height 8
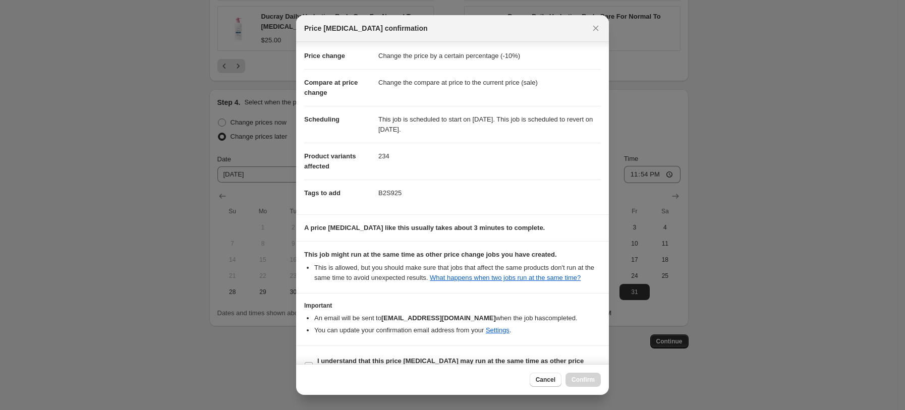
scroll to position [0, 0]
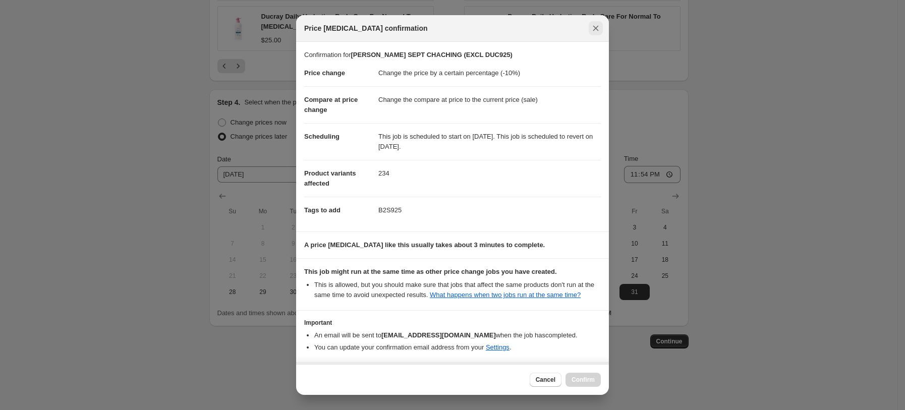
click at [599, 32] on icon "Close" at bounding box center [596, 28] width 10 height 10
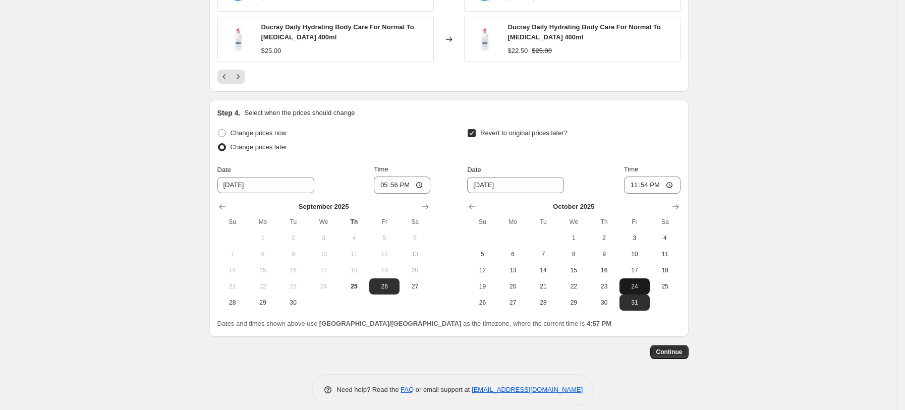
scroll to position [948, 0]
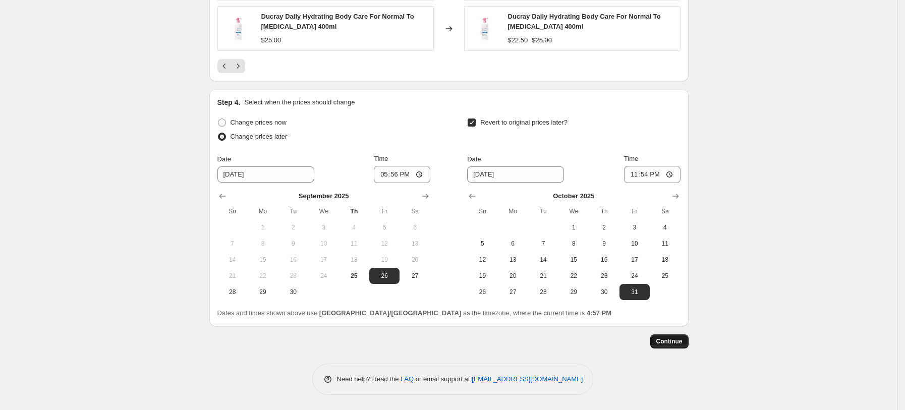
click at [682, 340] on span "Continue" at bounding box center [670, 342] width 26 height 8
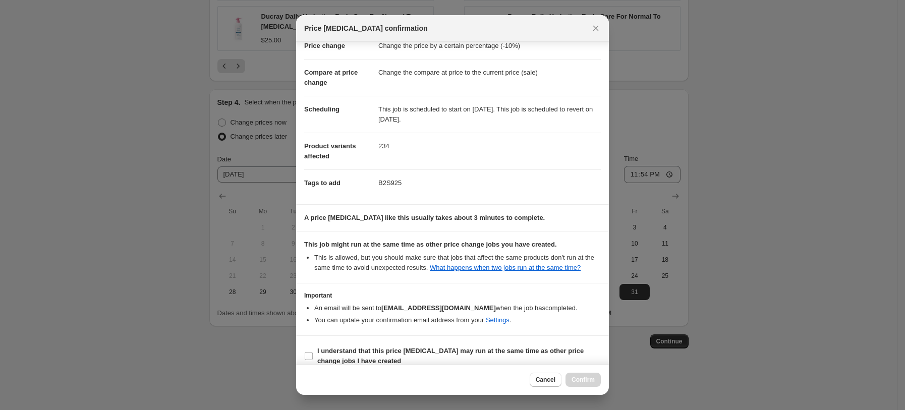
scroll to position [49, 0]
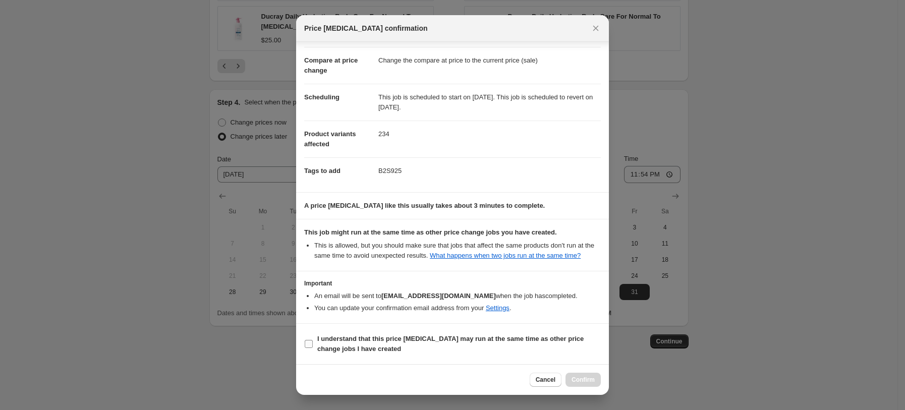
click at [361, 346] on b "I understand that this price change job may run at the same time as other price…" at bounding box center [450, 344] width 266 height 18
click at [313, 346] on input "I understand that this price change job may run at the same time as other price…" at bounding box center [309, 344] width 8 height 8
checkbox input "true"
click at [592, 381] on span "Confirm" at bounding box center [583, 380] width 23 height 8
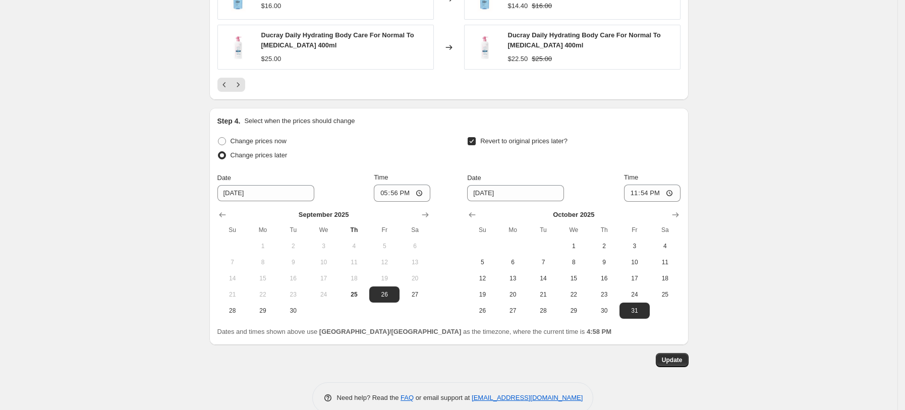
scroll to position [1010, 0]
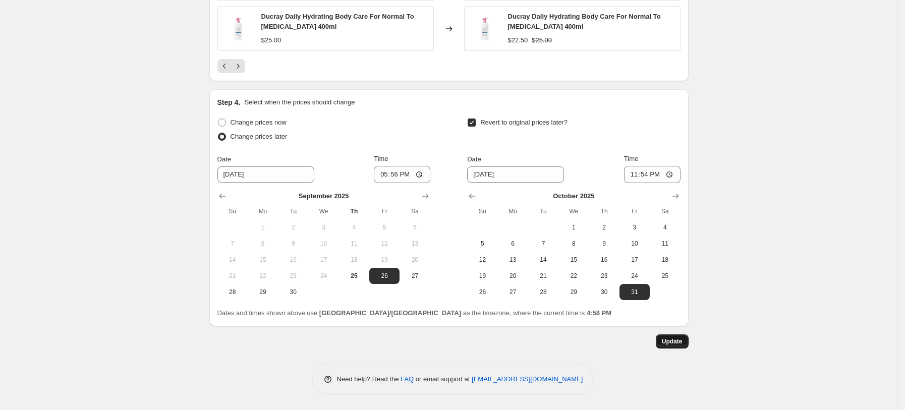
click at [683, 343] on span "Update" at bounding box center [672, 342] width 21 height 8
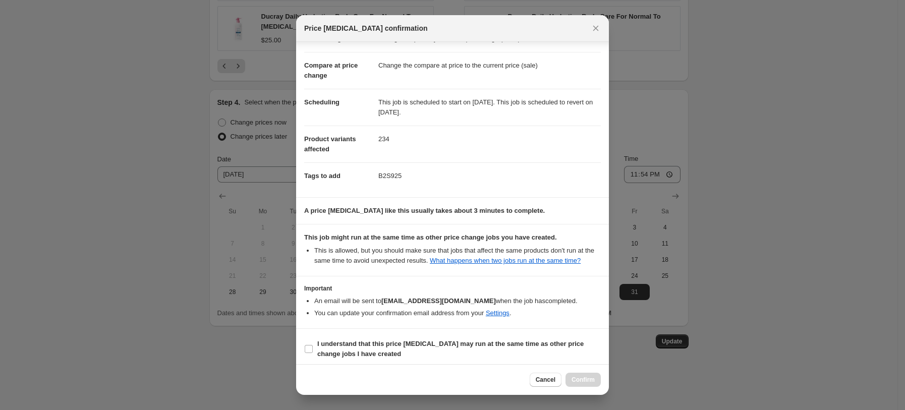
scroll to position [49, 0]
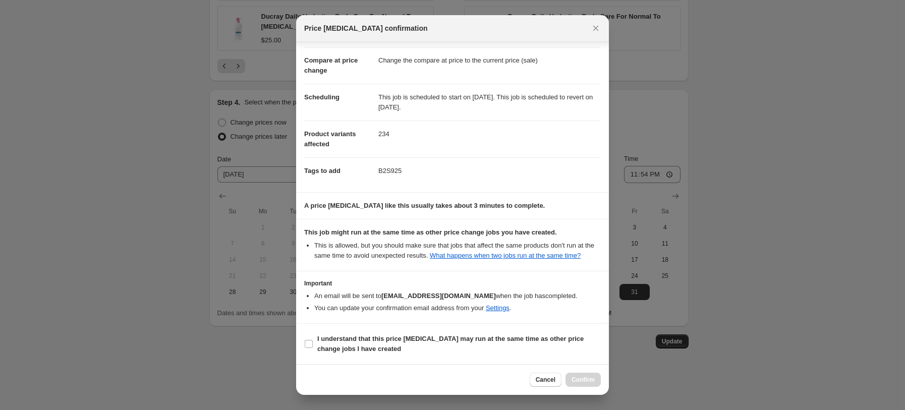
click at [813, 217] on div at bounding box center [452, 205] width 905 height 410
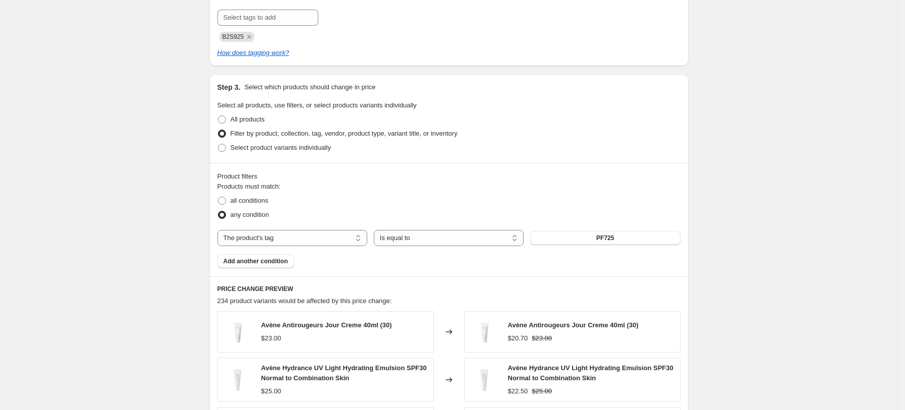
scroll to position [336, 0]
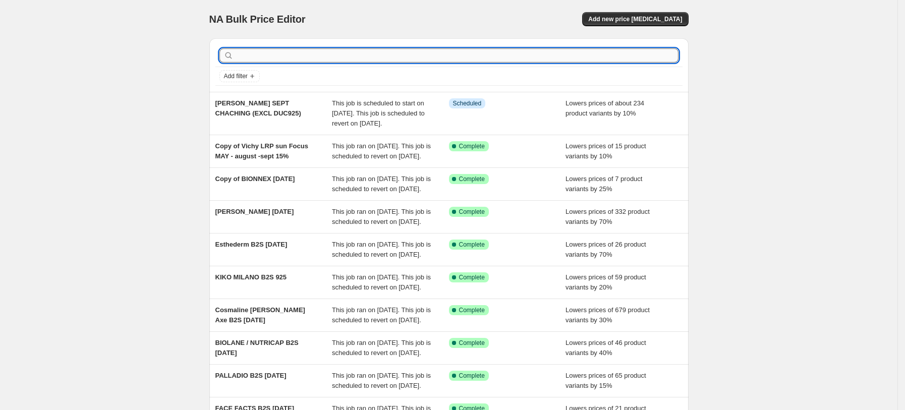
click at [542, 60] on input "text" at bounding box center [457, 55] width 443 height 14
type input "CPD"
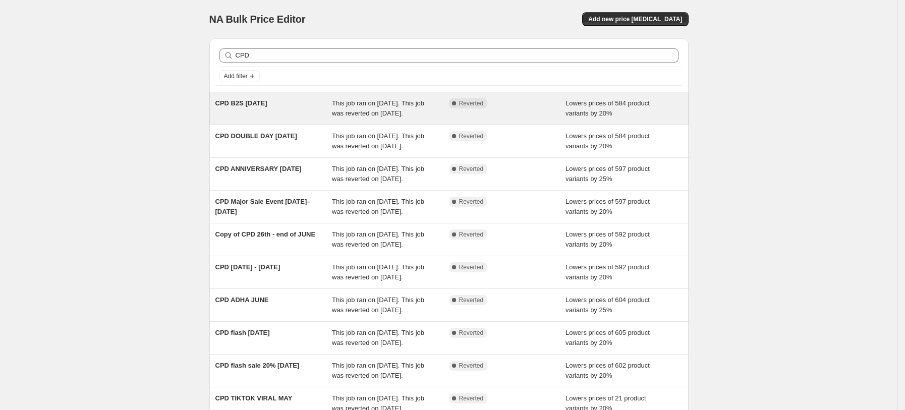
click at [418, 100] on span "This job ran on September 17, 2025. This job was reverted on September 24, 2025." at bounding box center [378, 108] width 92 height 18
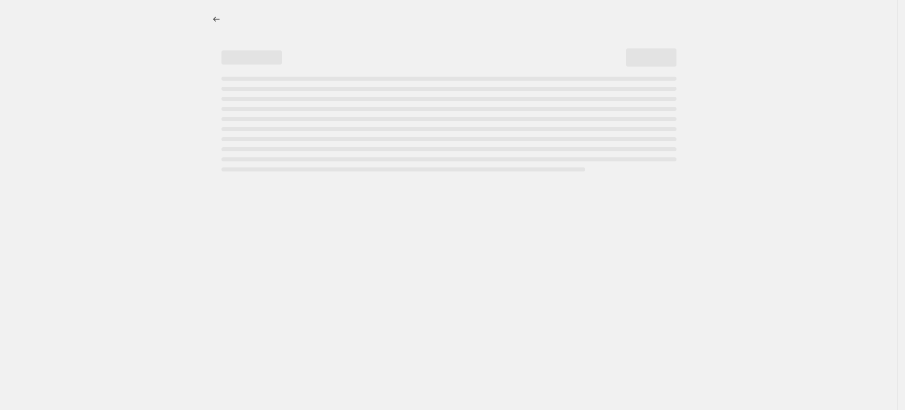
select select "percentage"
select select "tag"
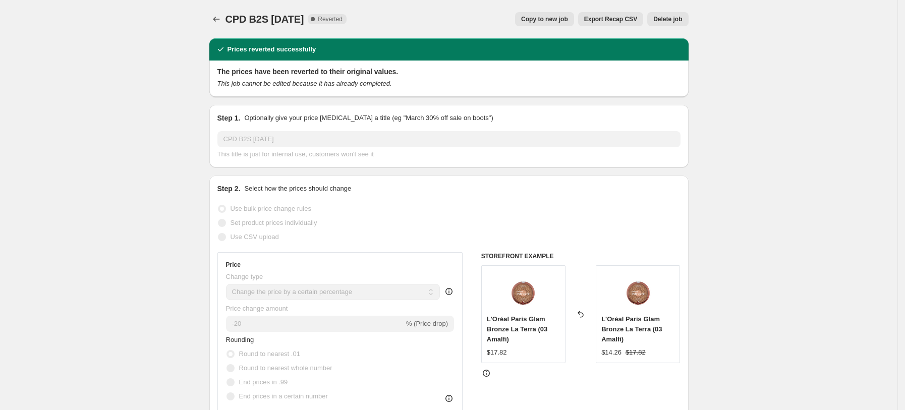
click at [547, 17] on span "Copy to new job" at bounding box center [544, 19] width 47 height 8
select select "percentage"
select select "tag"
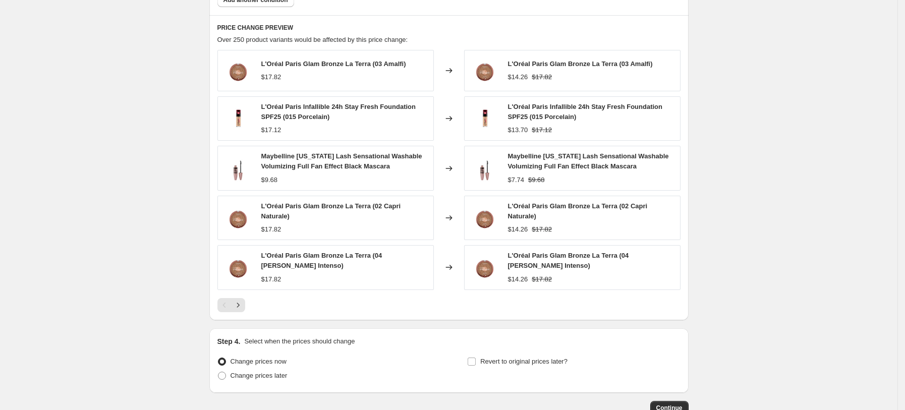
scroll to position [782, 0]
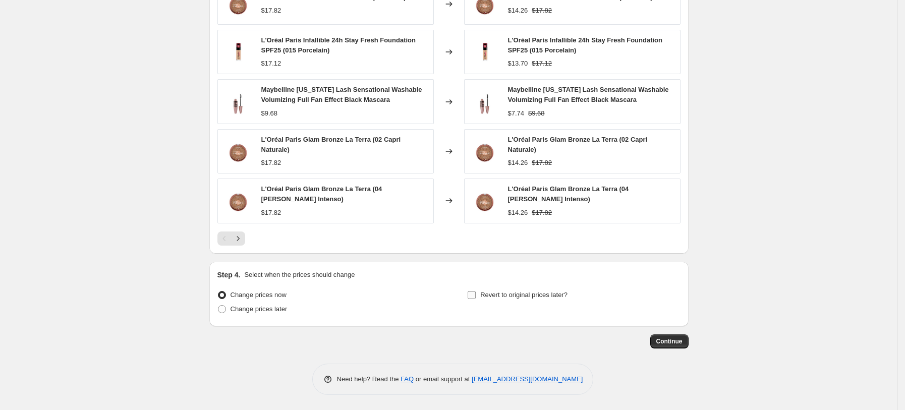
click at [502, 293] on span "Revert to original prices later?" at bounding box center [523, 295] width 87 height 8
click at [476, 293] on input "Revert to original prices later?" at bounding box center [472, 295] width 8 height 8
checkbox input "true"
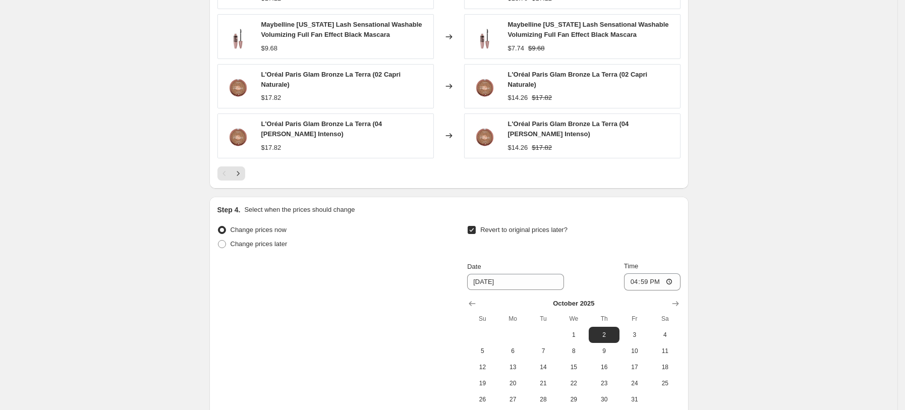
scroll to position [955, 0]
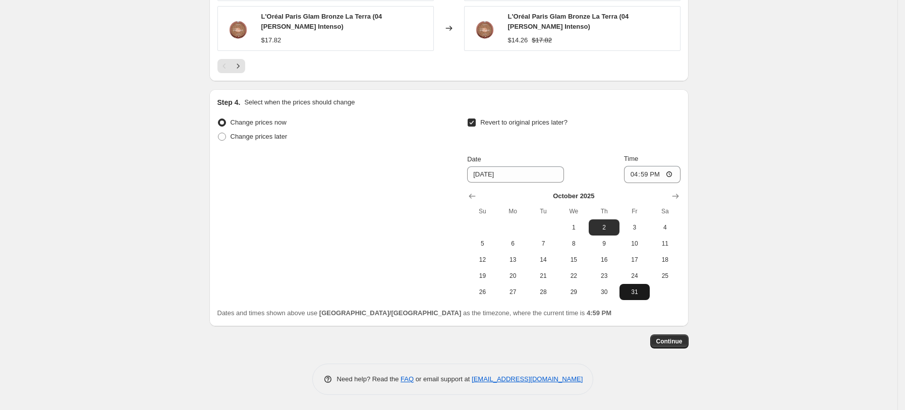
click at [640, 299] on button "31" at bounding box center [635, 292] width 30 height 16
type input "10/31/2025"
click at [634, 172] on input "16:59" at bounding box center [652, 174] width 57 height 17
type input "23:59"
click at [672, 345] on span "Continue" at bounding box center [670, 342] width 26 height 8
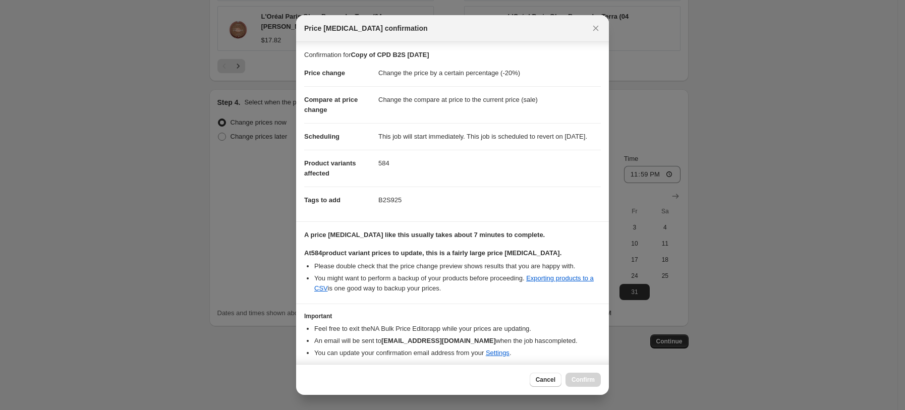
scroll to position [55, 0]
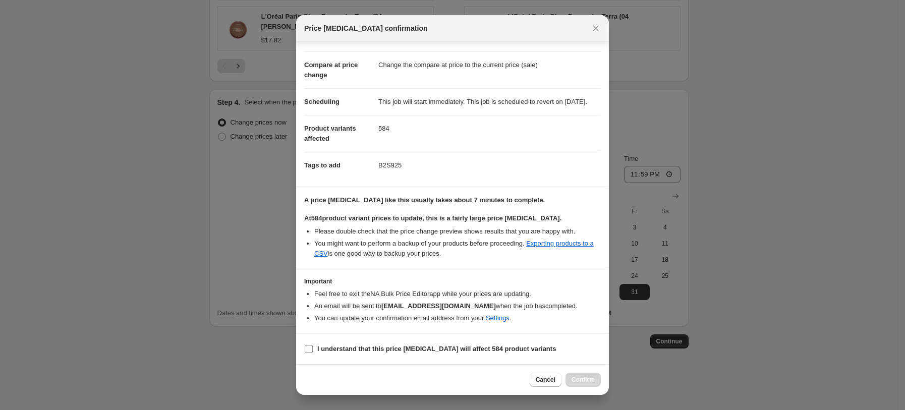
click at [435, 343] on label "I understand that this price change job will affect 584 product variants" at bounding box center [430, 349] width 252 height 14
click at [313, 345] on input "I understand that this price change job will affect 584 product variants" at bounding box center [309, 349] width 8 height 8
checkbox input "true"
click at [584, 372] on div "Cancel Confirm" at bounding box center [452, 379] width 313 height 31
click at [586, 371] on div "Cancel Confirm" at bounding box center [452, 379] width 313 height 31
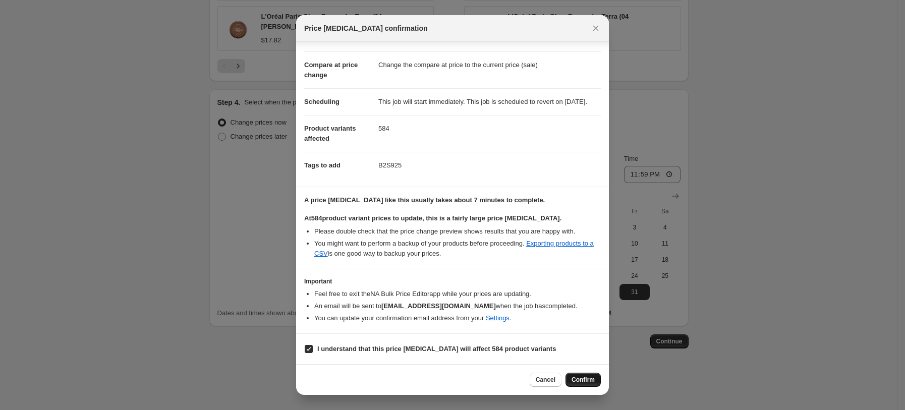
click at [585, 379] on span "Confirm" at bounding box center [583, 380] width 23 height 8
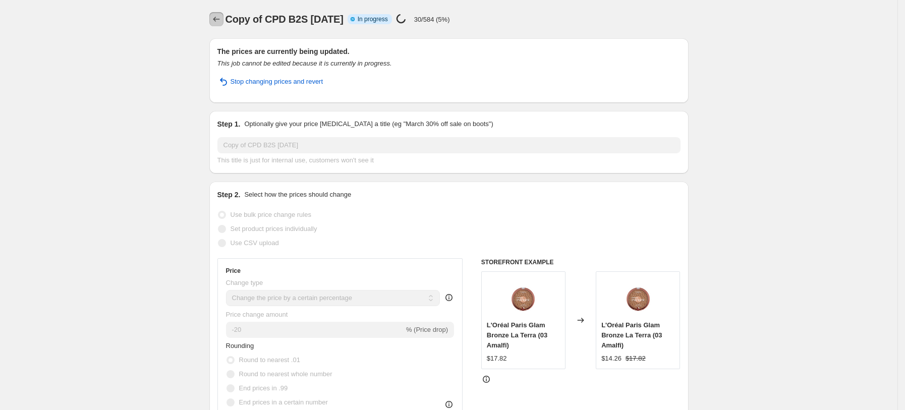
click at [221, 20] on icon "Price change jobs" at bounding box center [216, 19] width 10 height 10
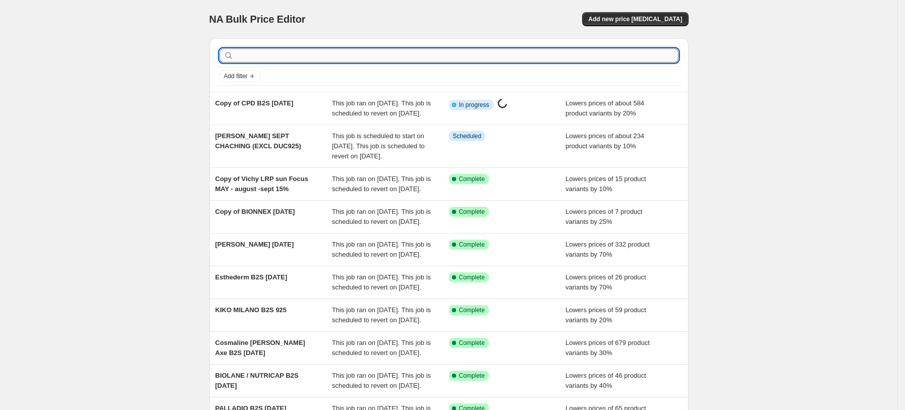
click at [578, 62] on input "text" at bounding box center [457, 55] width 443 height 14
type input "A"
type input "PIERRE FABRE"
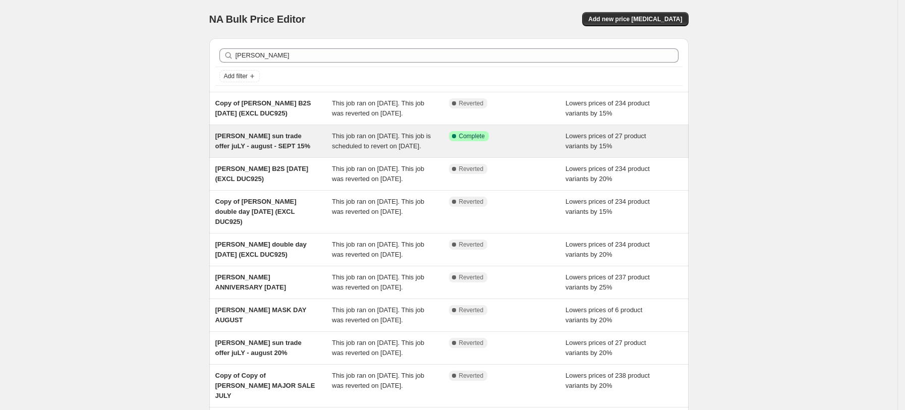
click at [290, 150] on span "[PERSON_NAME] sun trade offer juLY - august - SEPT 15%" at bounding box center [262, 141] width 95 height 18
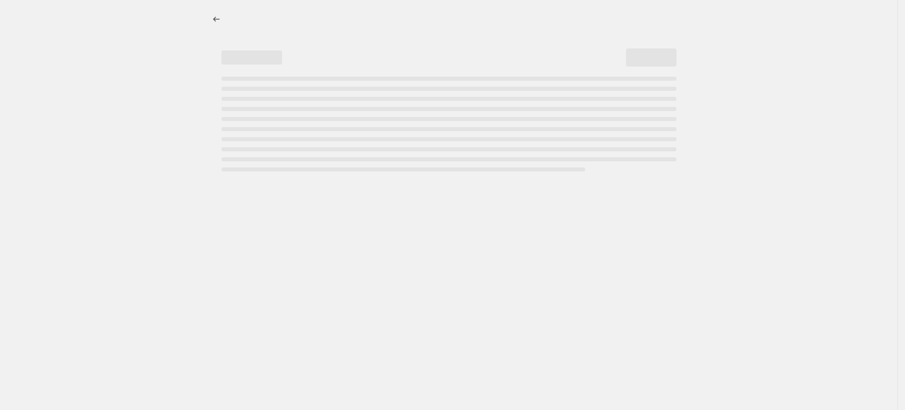
select select "percentage"
select select "tag"
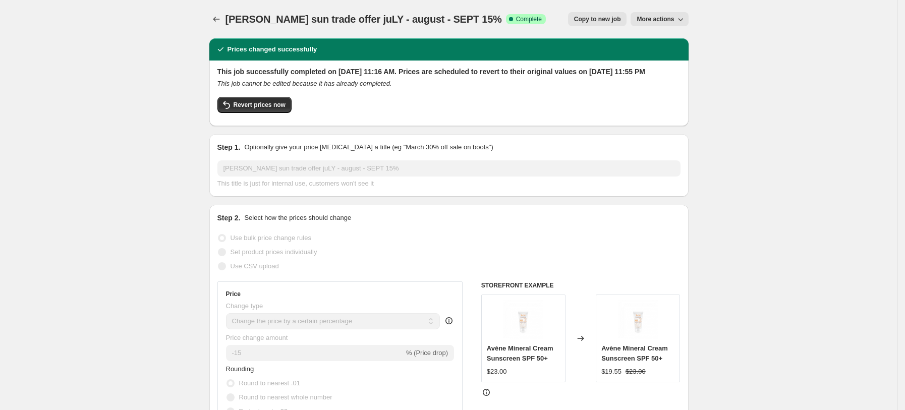
click at [650, 20] on span "More actions" at bounding box center [655, 19] width 37 height 8
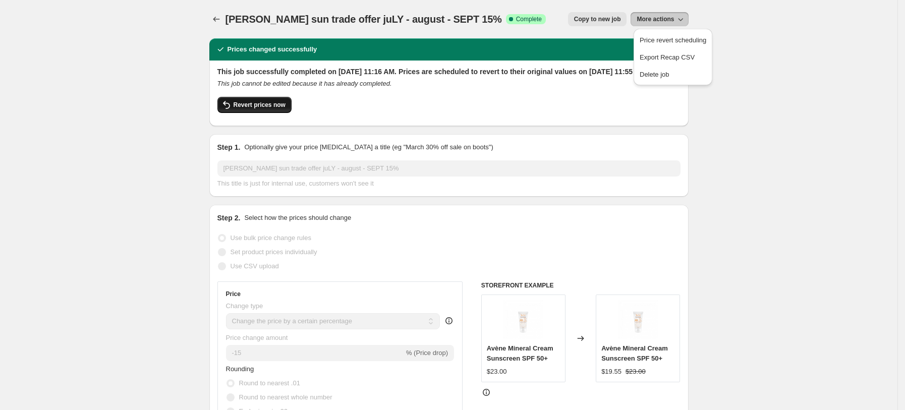
click at [283, 109] on span "Revert prices now" at bounding box center [260, 105] width 52 height 8
checkbox input "false"
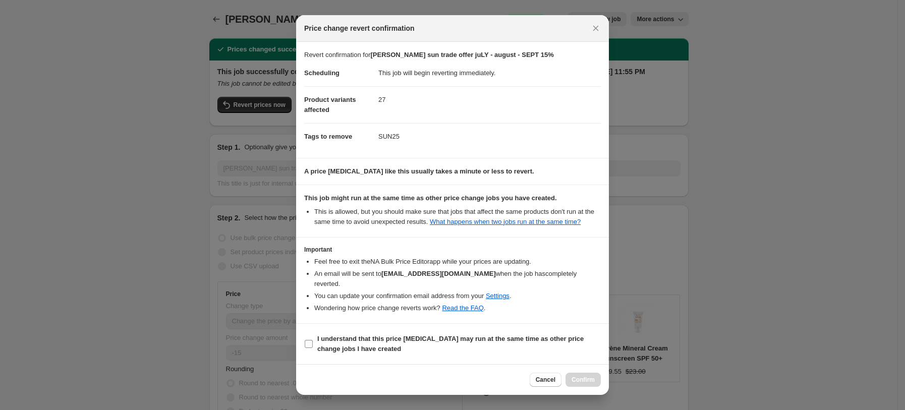
click at [345, 344] on span "I understand that this price change job may run at the same time as other price…" at bounding box center [459, 344] width 284 height 20
click at [313, 344] on input "I understand that this price change job may run at the same time as other price…" at bounding box center [309, 344] width 8 height 8
checkbox input "true"
click at [598, 376] on button "Confirm" at bounding box center [583, 380] width 35 height 14
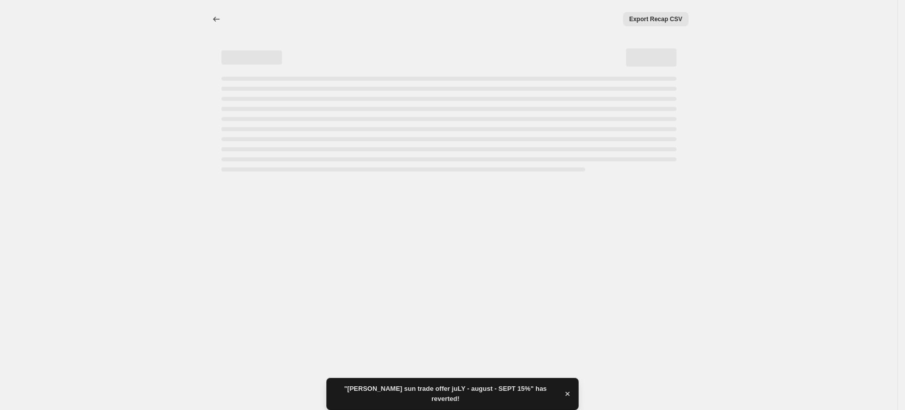
select select "percentage"
select select "tag"
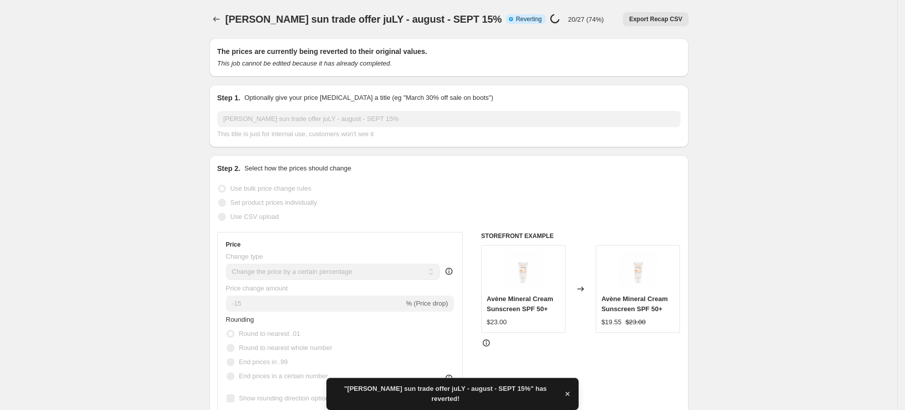
checkbox input "true"
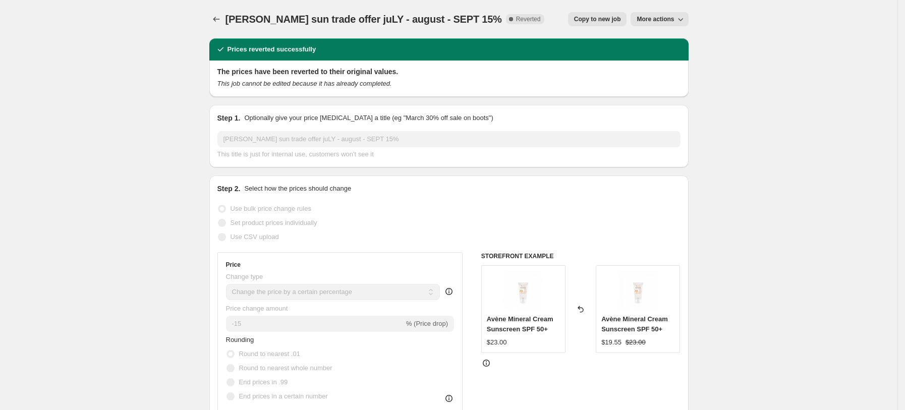
click at [611, 19] on span "Copy to new job" at bounding box center [597, 19] width 47 height 8
select select "percentage"
select select "tag"
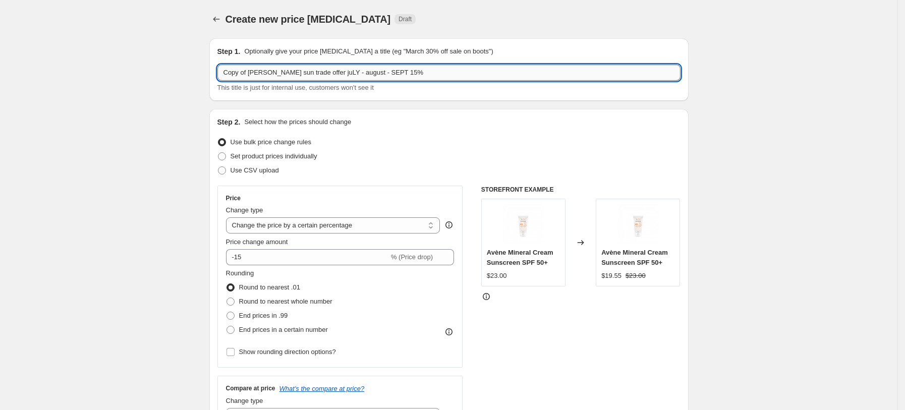
click at [418, 70] on input "Copy of PIERRE FABRE sun trade offer juLY - august - SEPT 15%" at bounding box center [449, 73] width 463 height 16
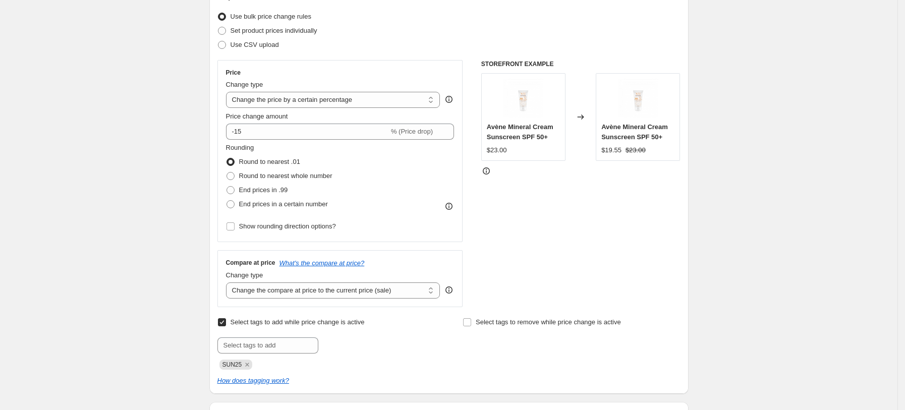
scroll to position [134, 0]
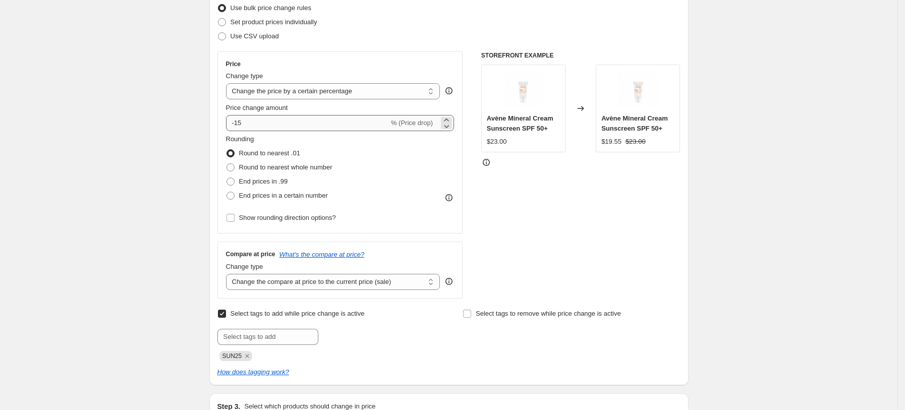
type input "Copy of PIERRE FABRE sun trade offer juLY - august - SEPT 10%"
drag, startPoint x: 264, startPoint y: 122, endPoint x: 188, endPoint y: 145, distance: 79.2
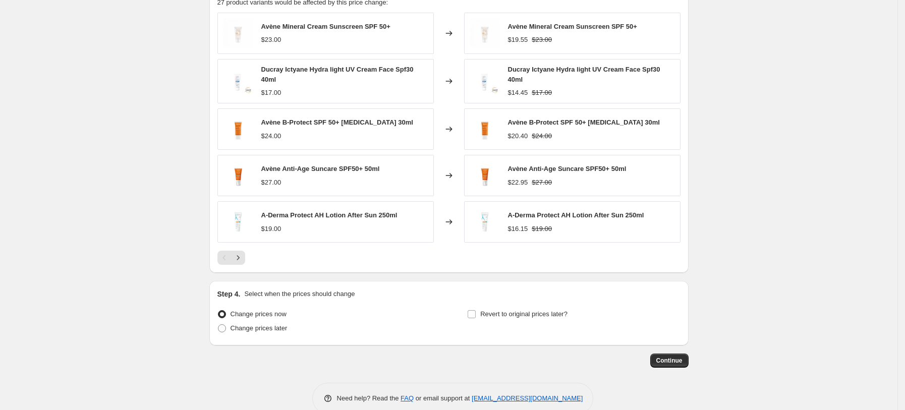
scroll to position [773, 0]
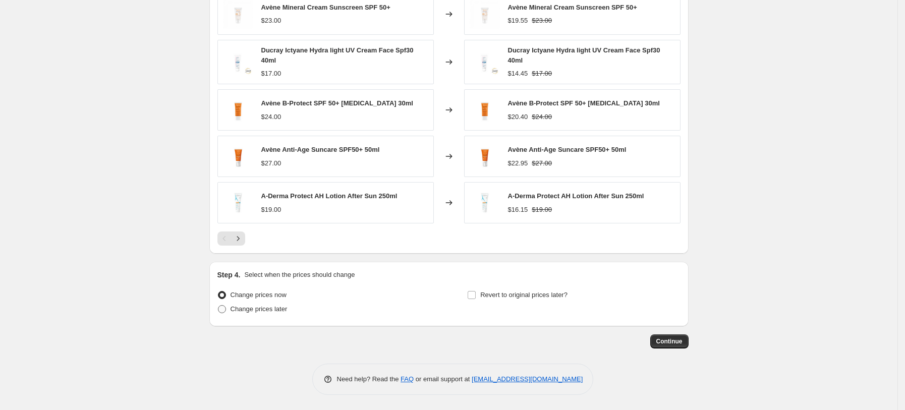
type input "-10"
click at [288, 314] on span "Change prices later" at bounding box center [259, 309] width 57 height 10
click at [219, 306] on input "Change prices later" at bounding box center [218, 305] width 1 height 1
radio input "true"
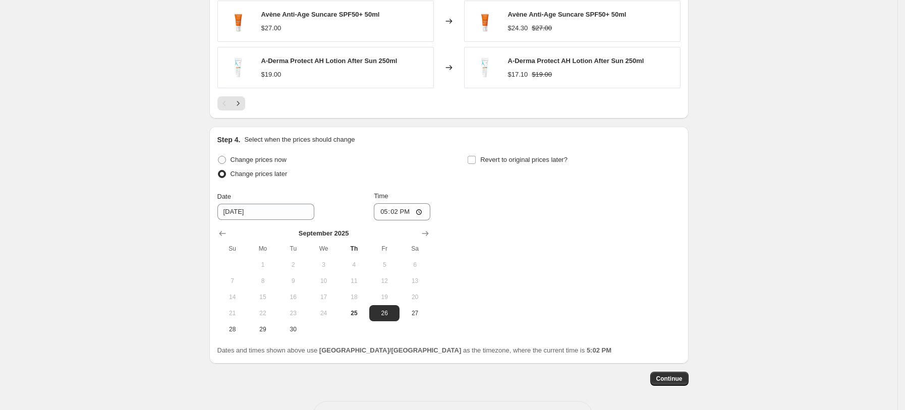
scroll to position [907, 0]
click at [398, 209] on input "17:02" at bounding box center [402, 211] width 57 height 17
type input "17:12"
click at [564, 160] on span "Revert to original prices later?" at bounding box center [523, 159] width 87 height 8
click at [476, 160] on input "Revert to original prices later?" at bounding box center [472, 159] width 8 height 8
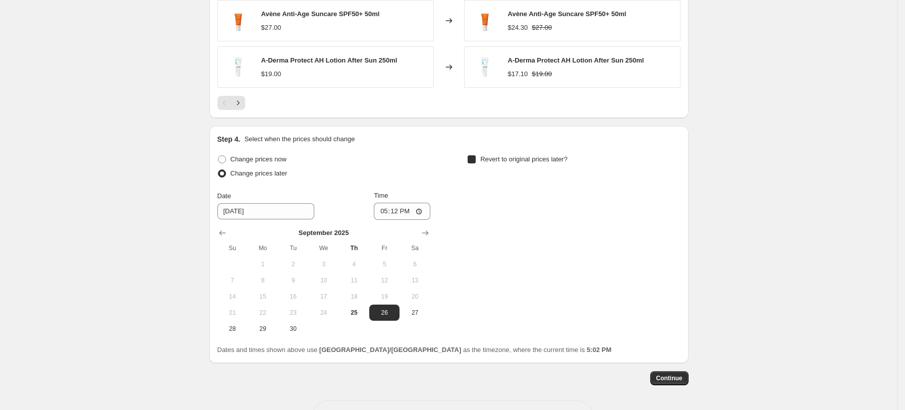
checkbox input "true"
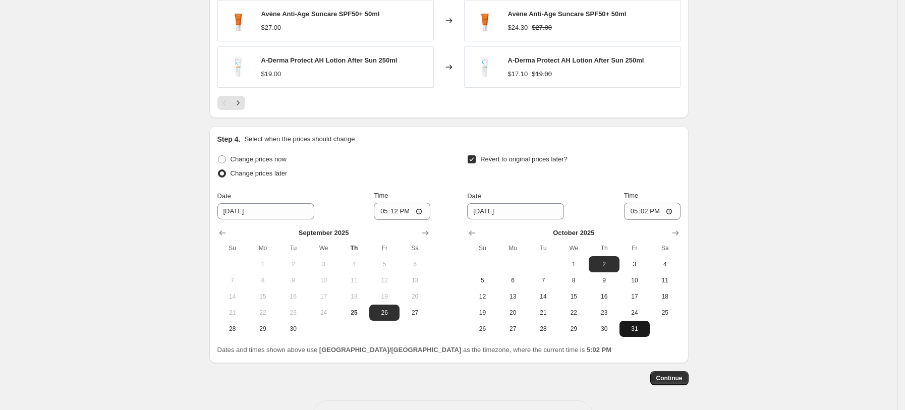
click at [633, 335] on button "31" at bounding box center [635, 329] width 30 height 16
type input "10/31/2025"
click at [632, 212] on input "17:02" at bounding box center [652, 211] width 57 height 17
type input "23:02"
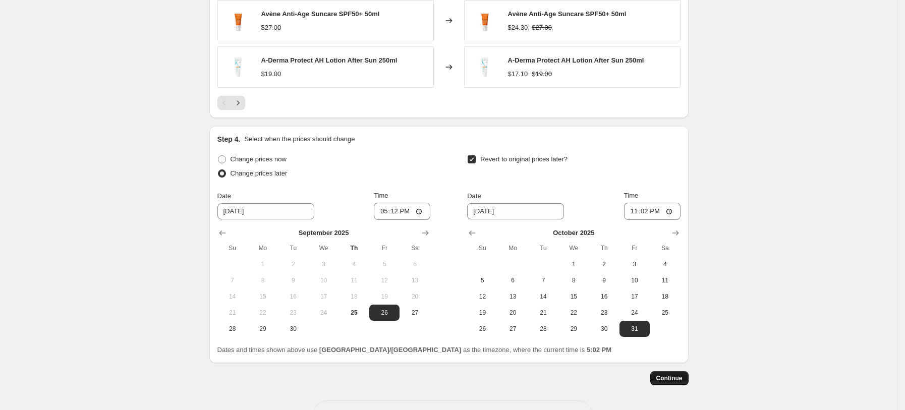
click at [676, 382] on span "Continue" at bounding box center [670, 378] width 26 height 8
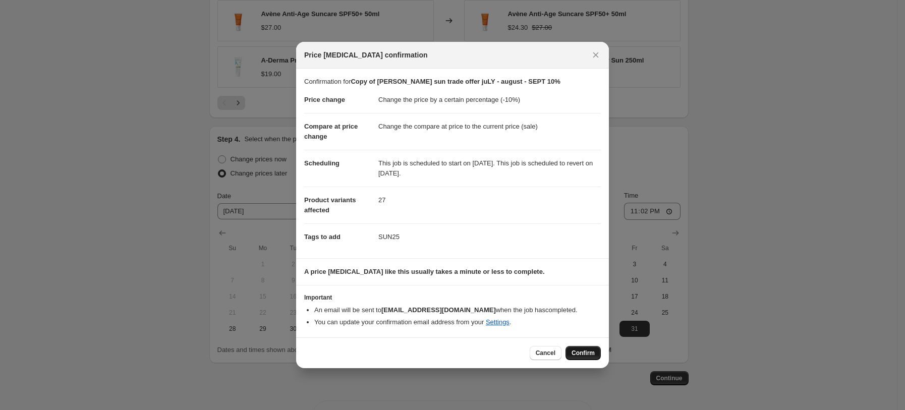
click at [581, 356] on span "Confirm" at bounding box center [583, 353] width 23 height 8
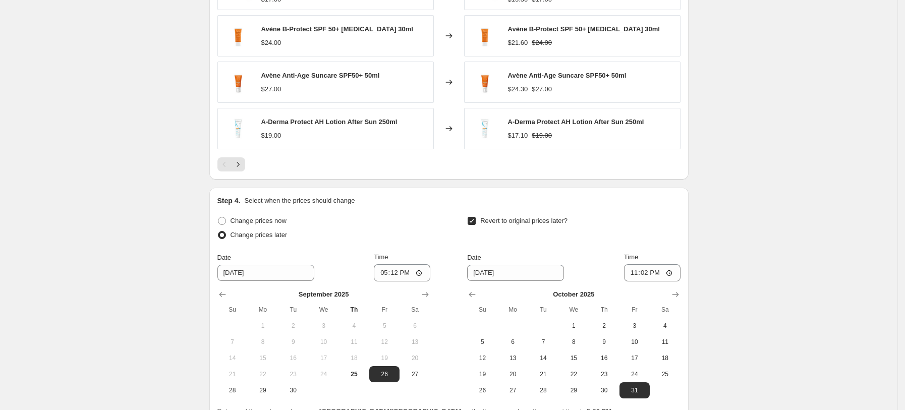
select select "percentage"
select select "tag"
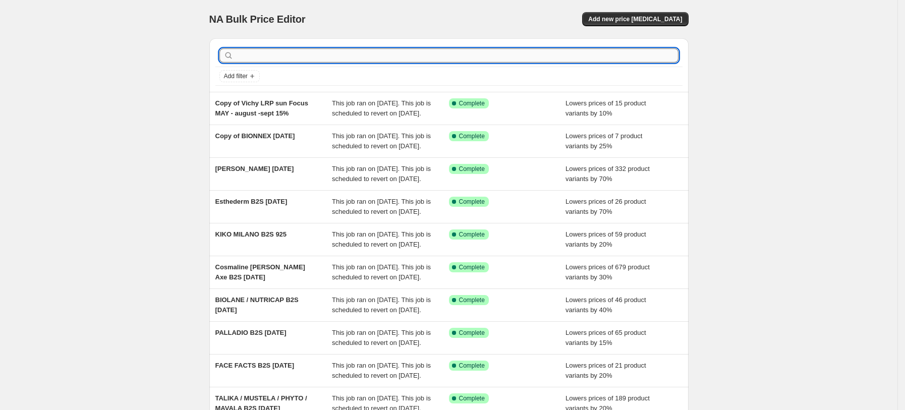
click at [563, 54] on input "text" at bounding box center [457, 55] width 443 height 14
type input "PIERRE"
